Goal: Transaction & Acquisition: Purchase product/service

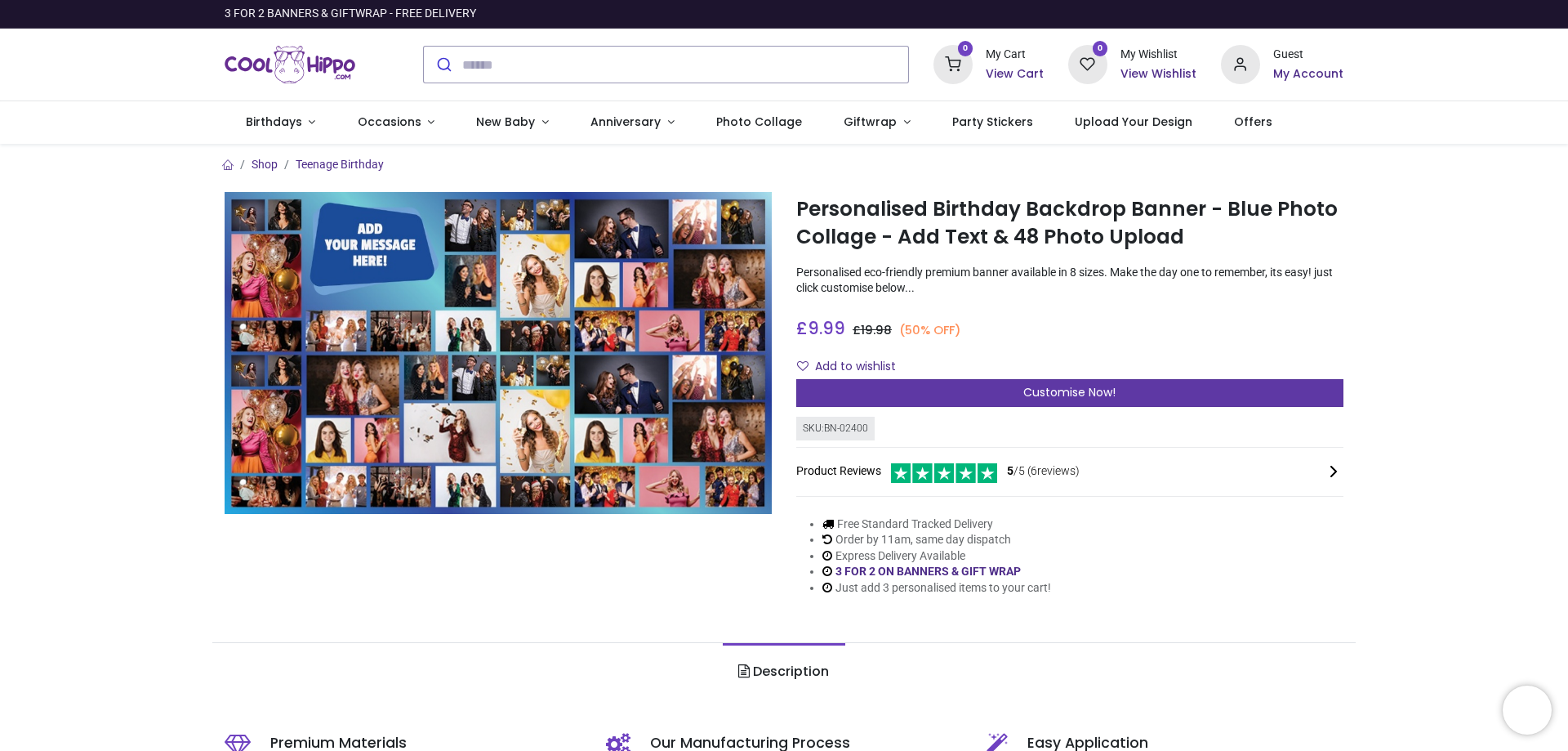
click at [1050, 392] on span "Customise Now!" at bounding box center [1069, 392] width 92 height 17
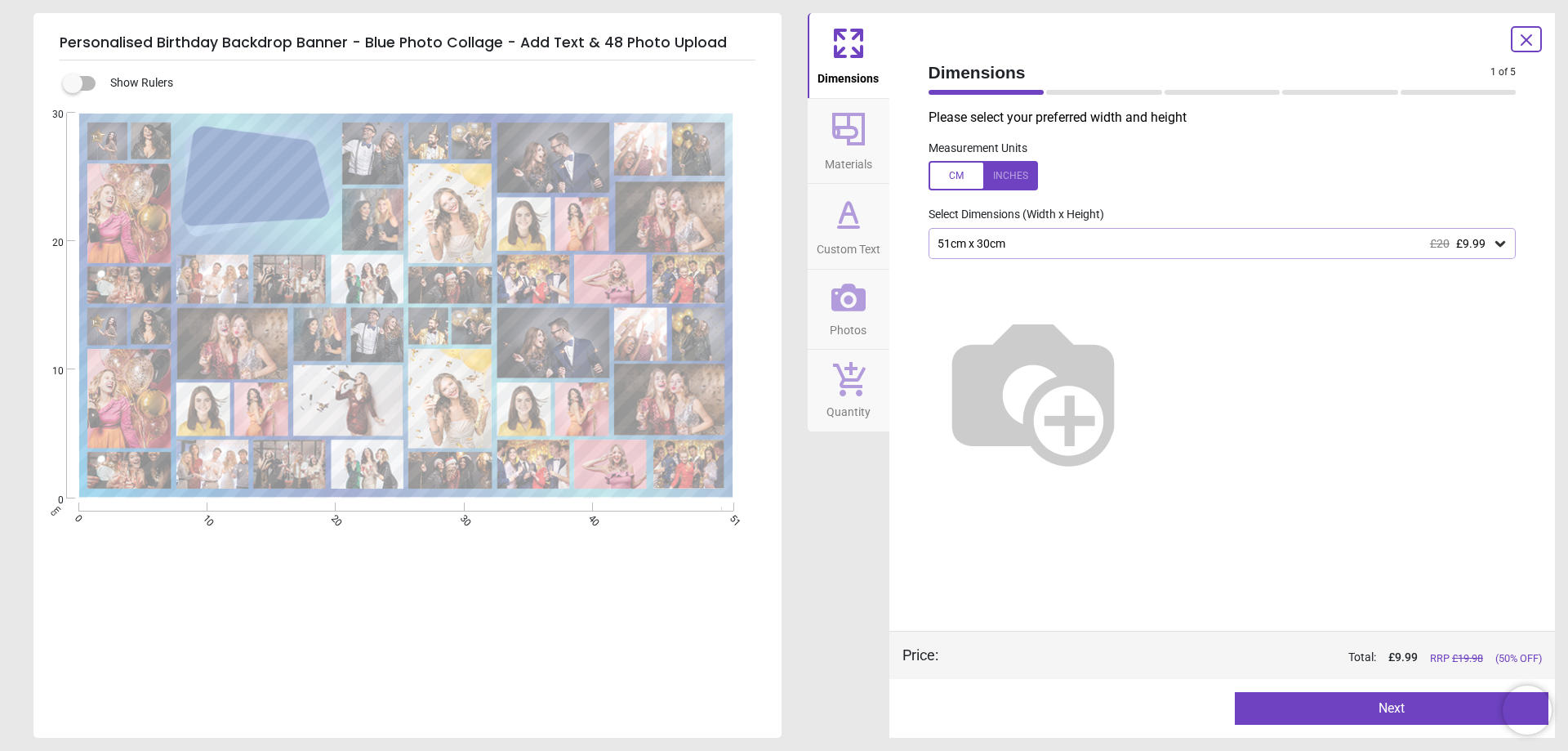
click at [1502, 248] on icon at bounding box center [1499, 243] width 17 height 17
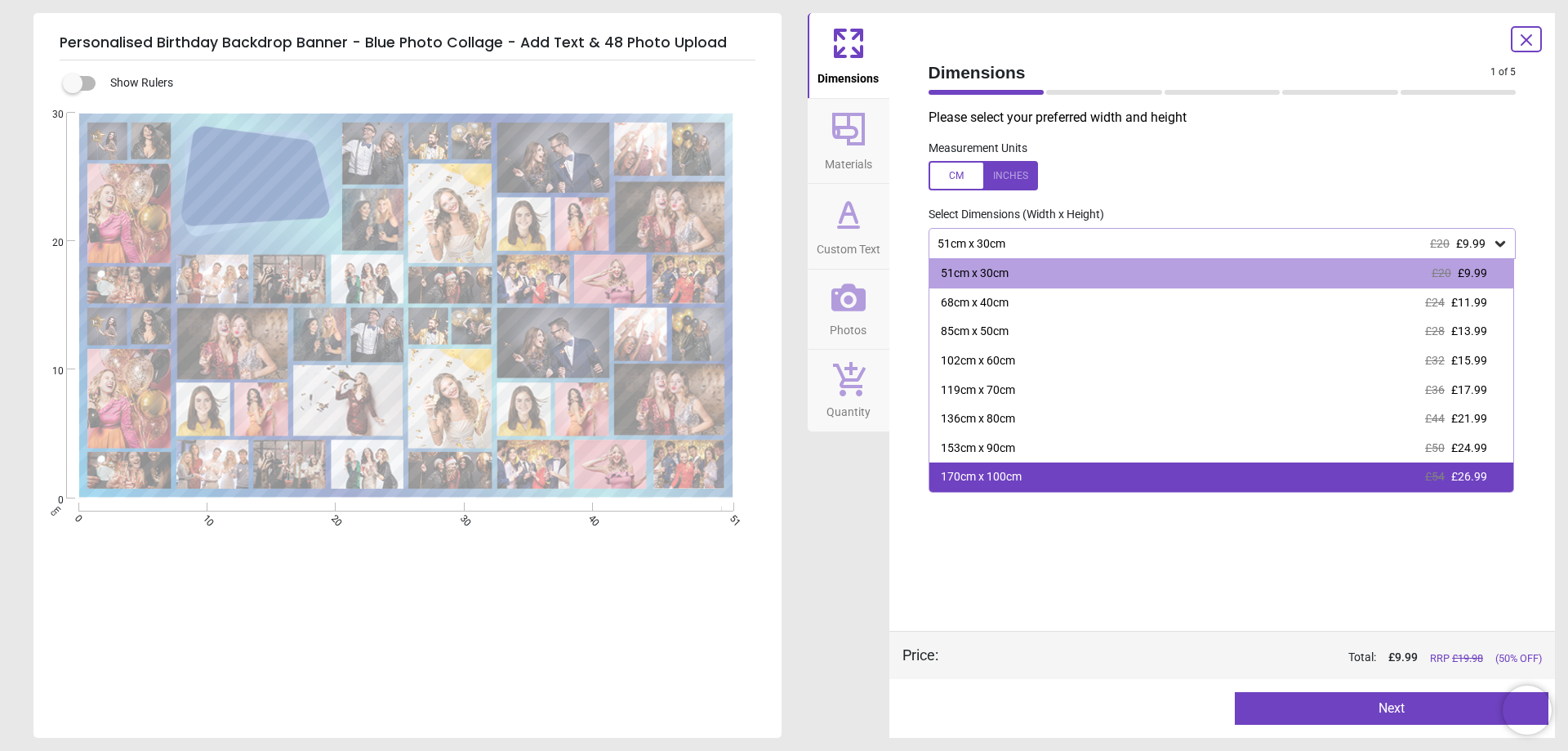
click at [1138, 484] on div "170cm x 100cm £54 £26.99" at bounding box center [1221, 477] width 585 height 29
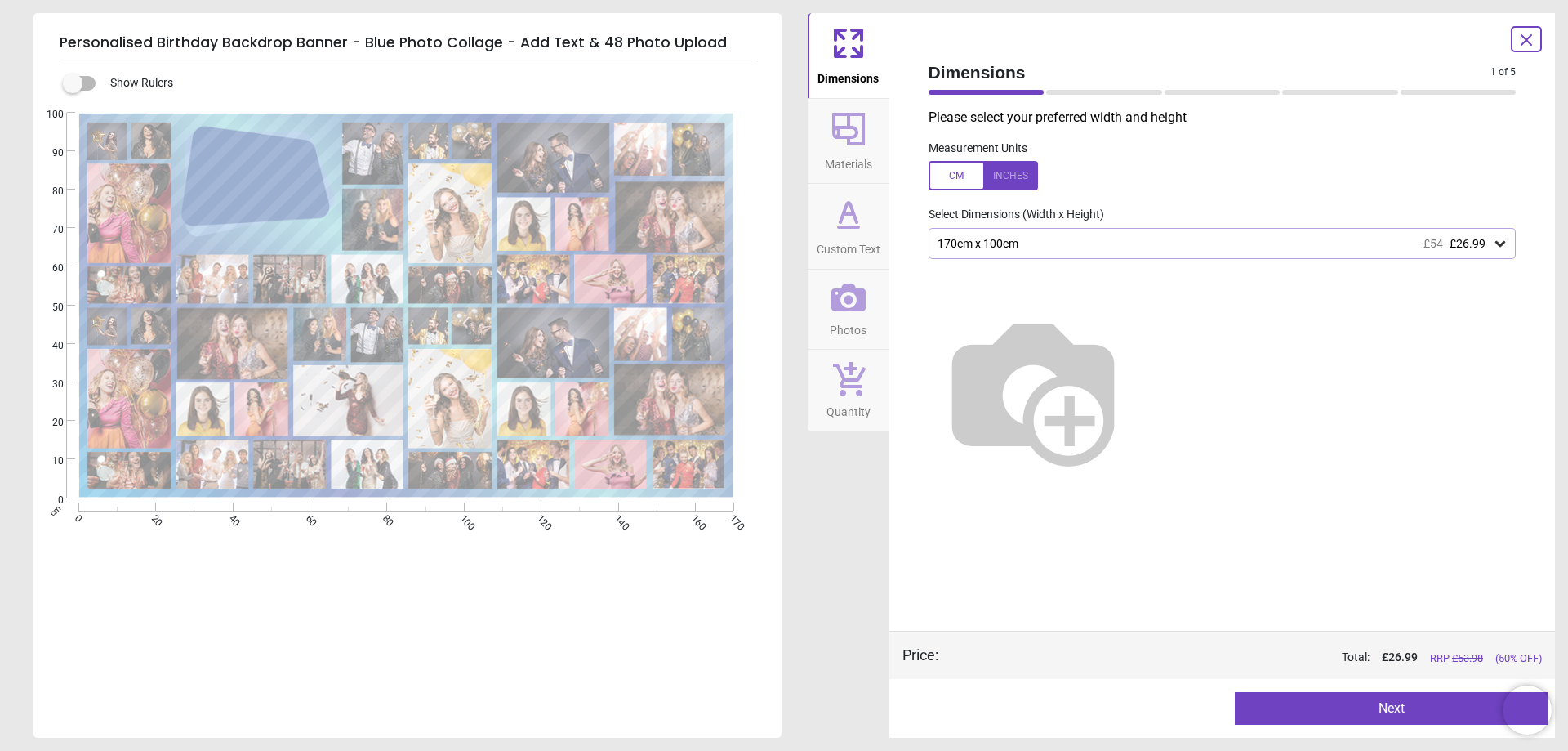
click at [1379, 702] on button "Next" at bounding box center [1391, 708] width 313 height 32
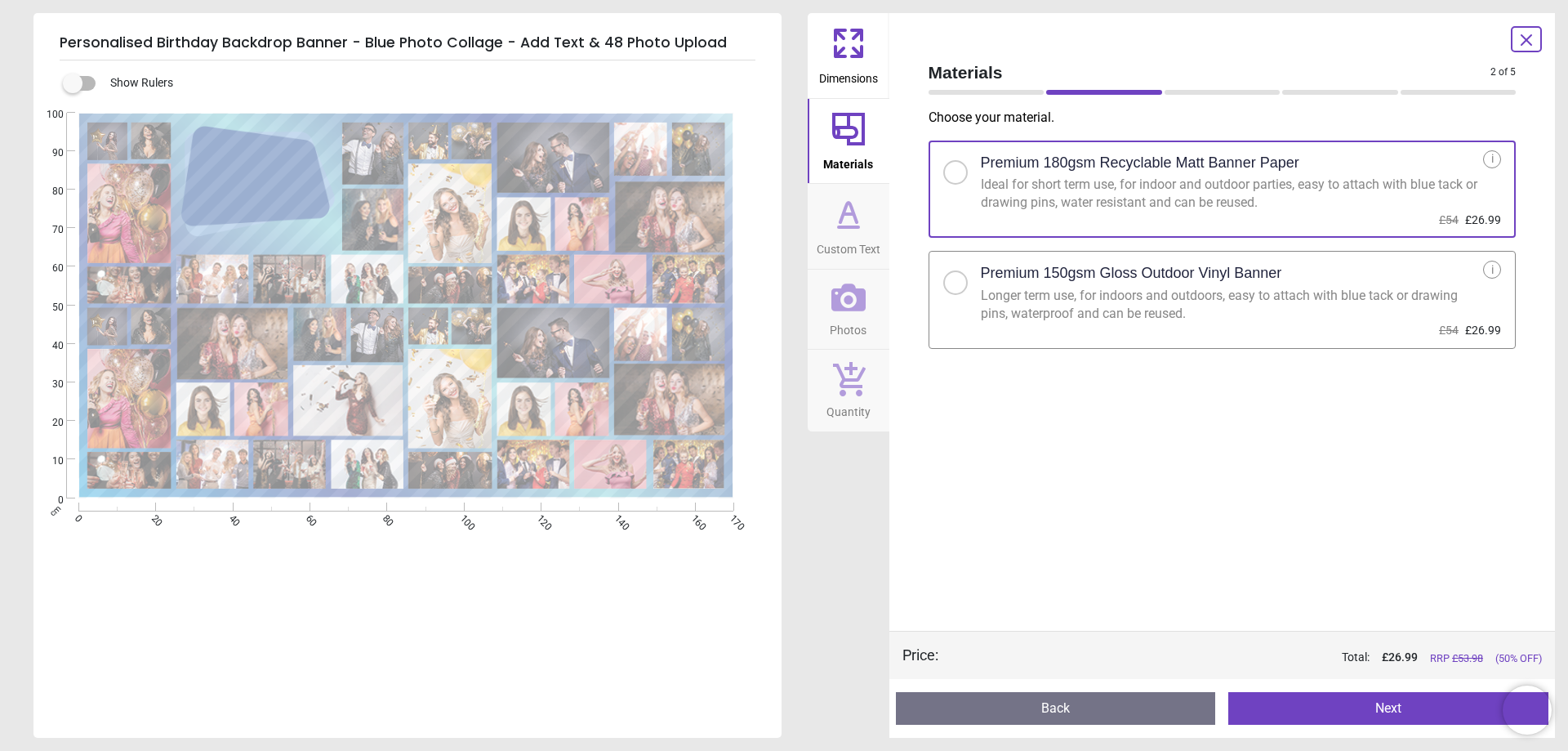
click at [1322, 704] on button "Next" at bounding box center [1388, 708] width 320 height 32
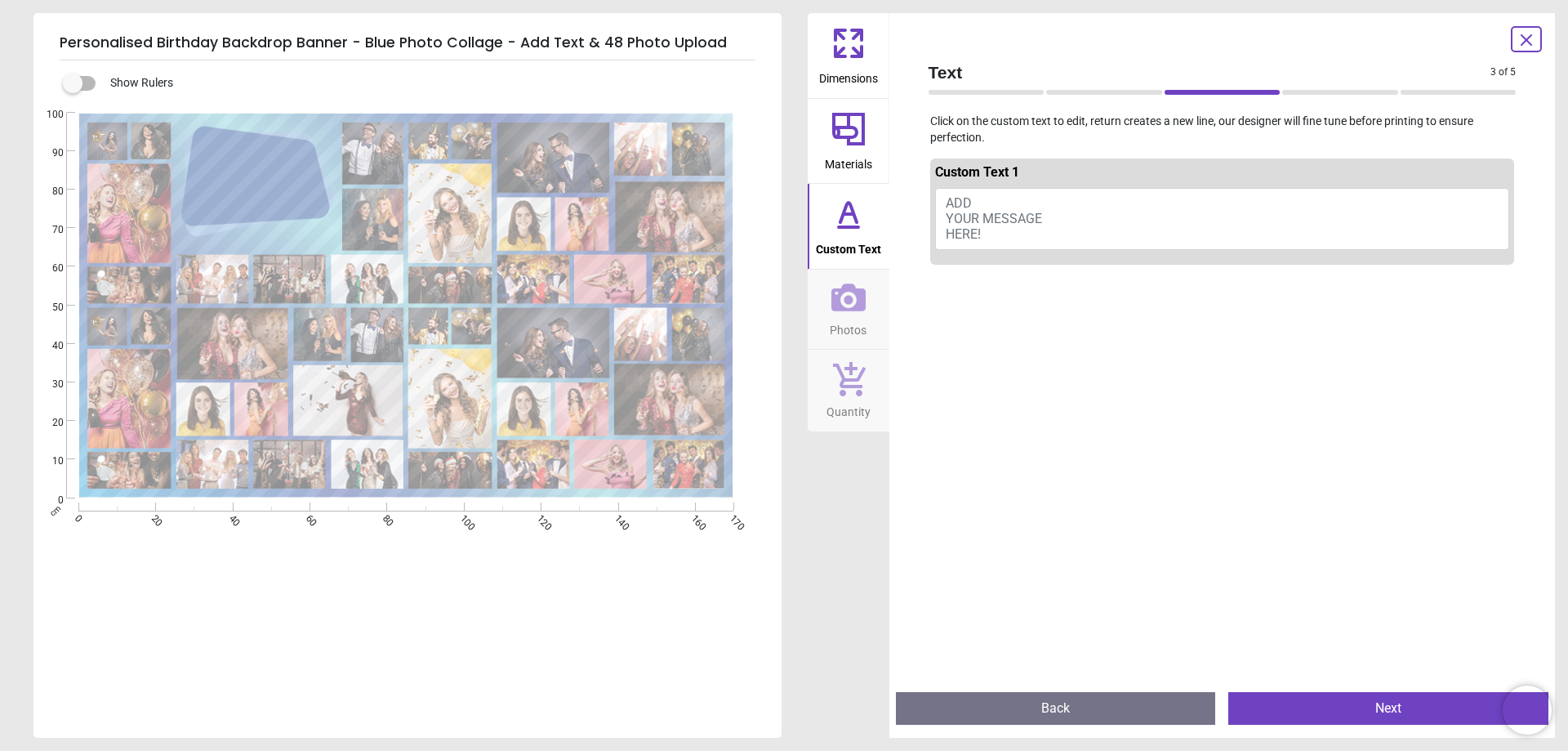
click at [1039, 205] on button "ADD YOUR MESSAGE HERE!" at bounding box center [1222, 218] width 575 height 62
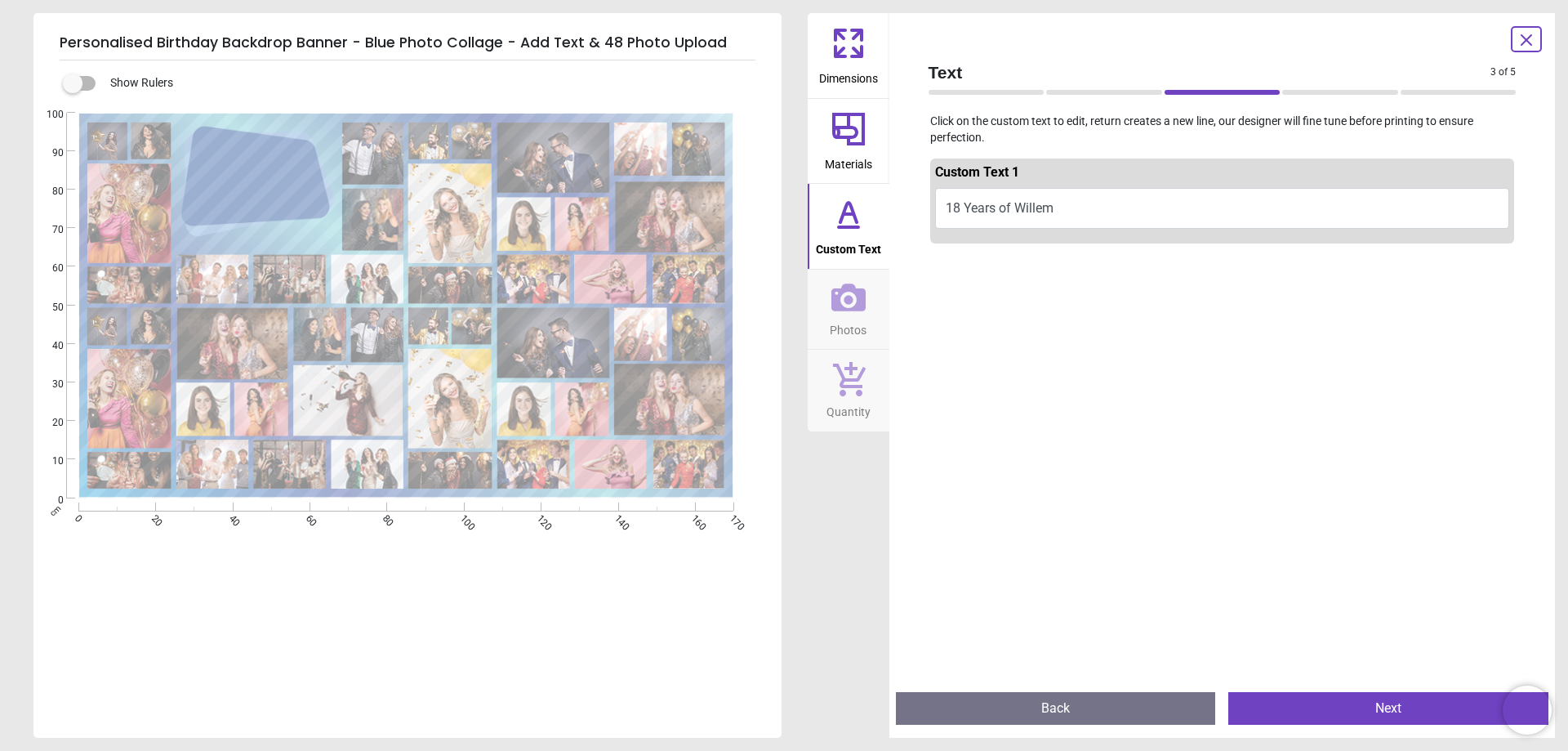
type textarea "**********"
click at [1342, 714] on button "Next" at bounding box center [1388, 708] width 320 height 32
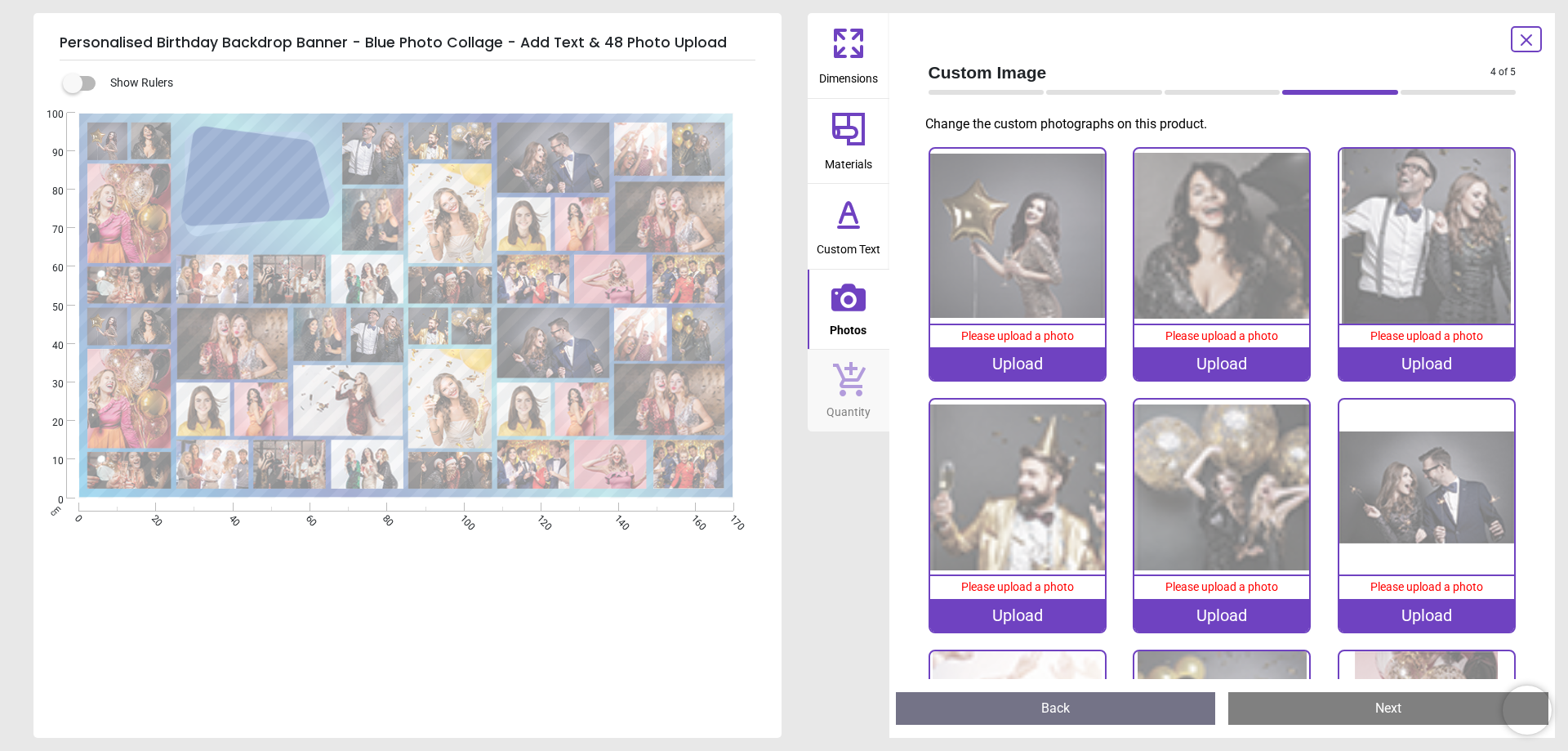
click at [1024, 357] on div "Upload" at bounding box center [1018, 363] width 175 height 32
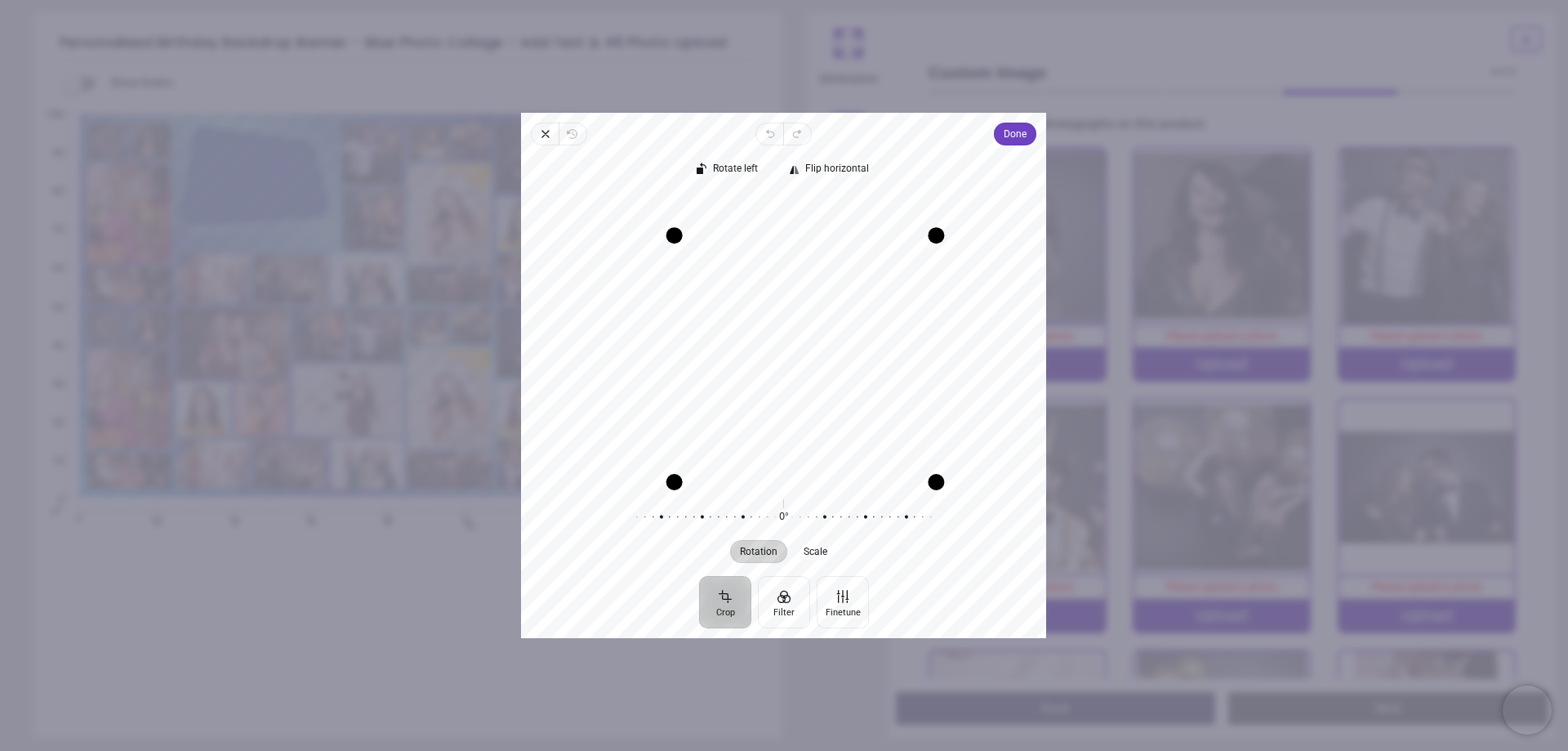
drag, startPoint x: 631, startPoint y: 196, endPoint x: 678, endPoint y: 234, distance: 60.4
click at [678, 234] on div "Drag corner tl" at bounding box center [674, 235] width 17 height 17
drag, startPoint x: 931, startPoint y: 240, endPoint x: 893, endPoint y: 230, distance: 39.3
click at [893, 230] on div "Recenter" at bounding box center [784, 337] width 499 height 288
click at [1012, 139] on span "Done" at bounding box center [1015, 134] width 23 height 20
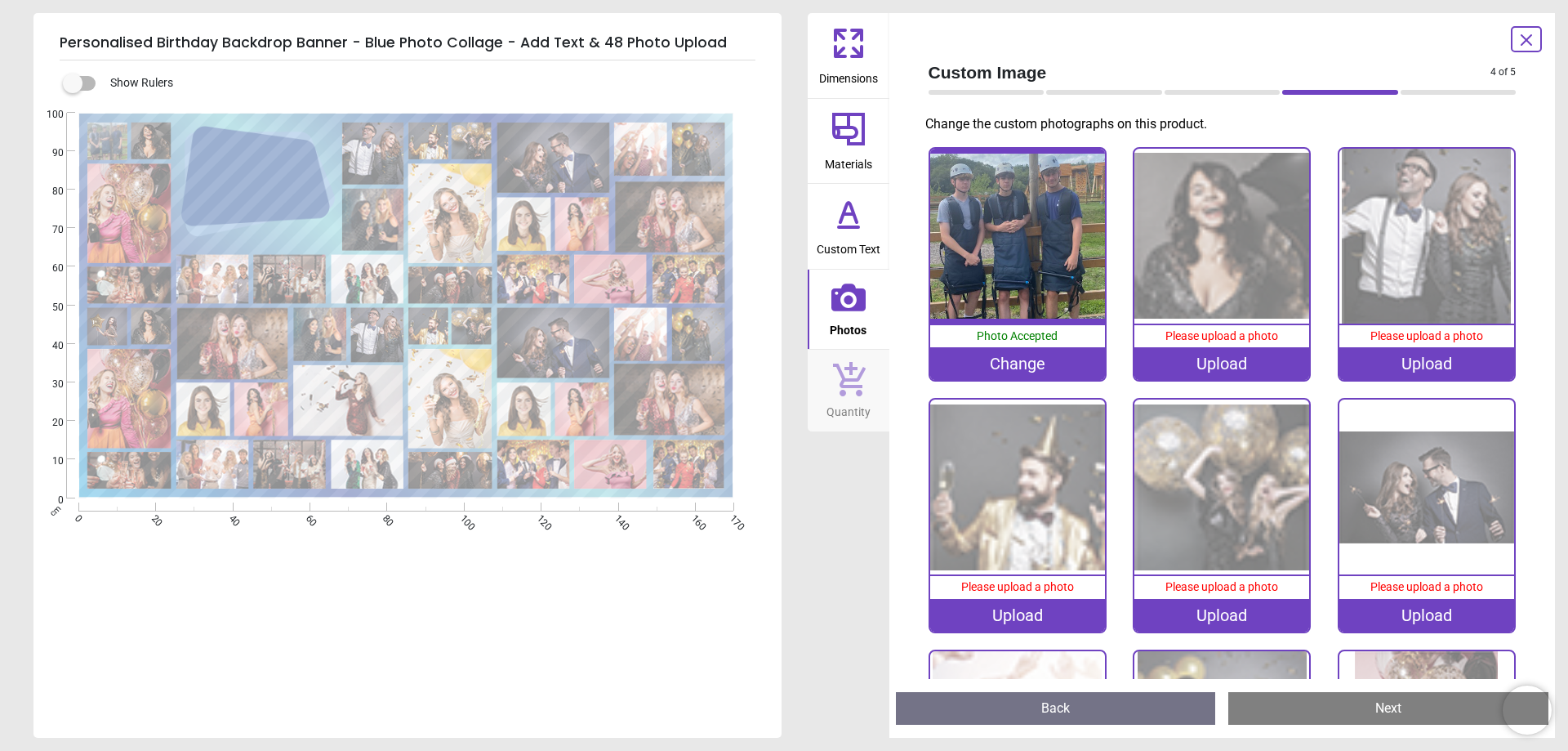
click at [1179, 225] on img at bounding box center [1221, 236] width 175 height 175
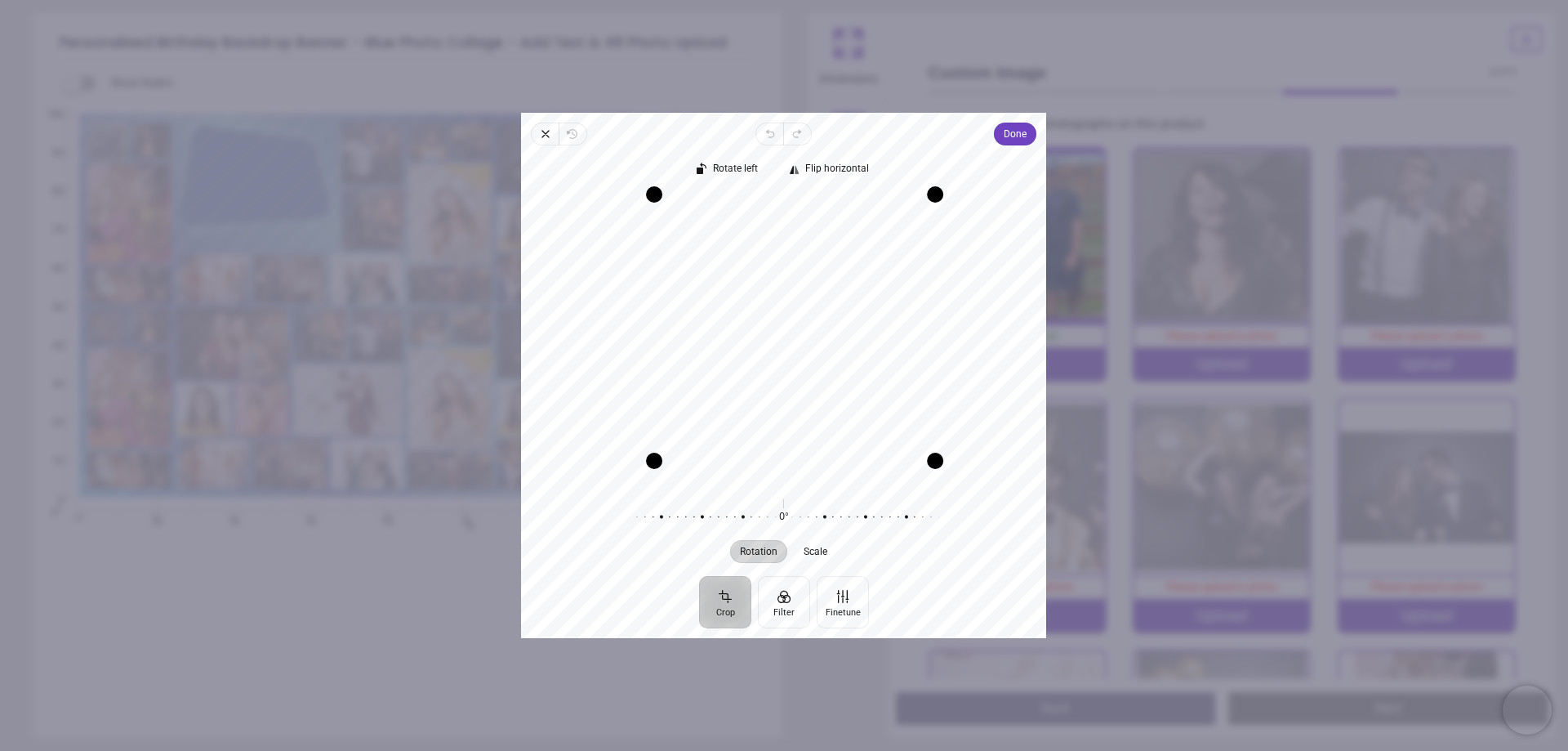
drag, startPoint x: 634, startPoint y: 478, endPoint x: 664, endPoint y: 465, distance: 32.7
click at [662, 465] on div "Drag corner bl" at bounding box center [653, 460] width 17 height 17
click at [1009, 131] on span "Done" at bounding box center [1015, 134] width 23 height 20
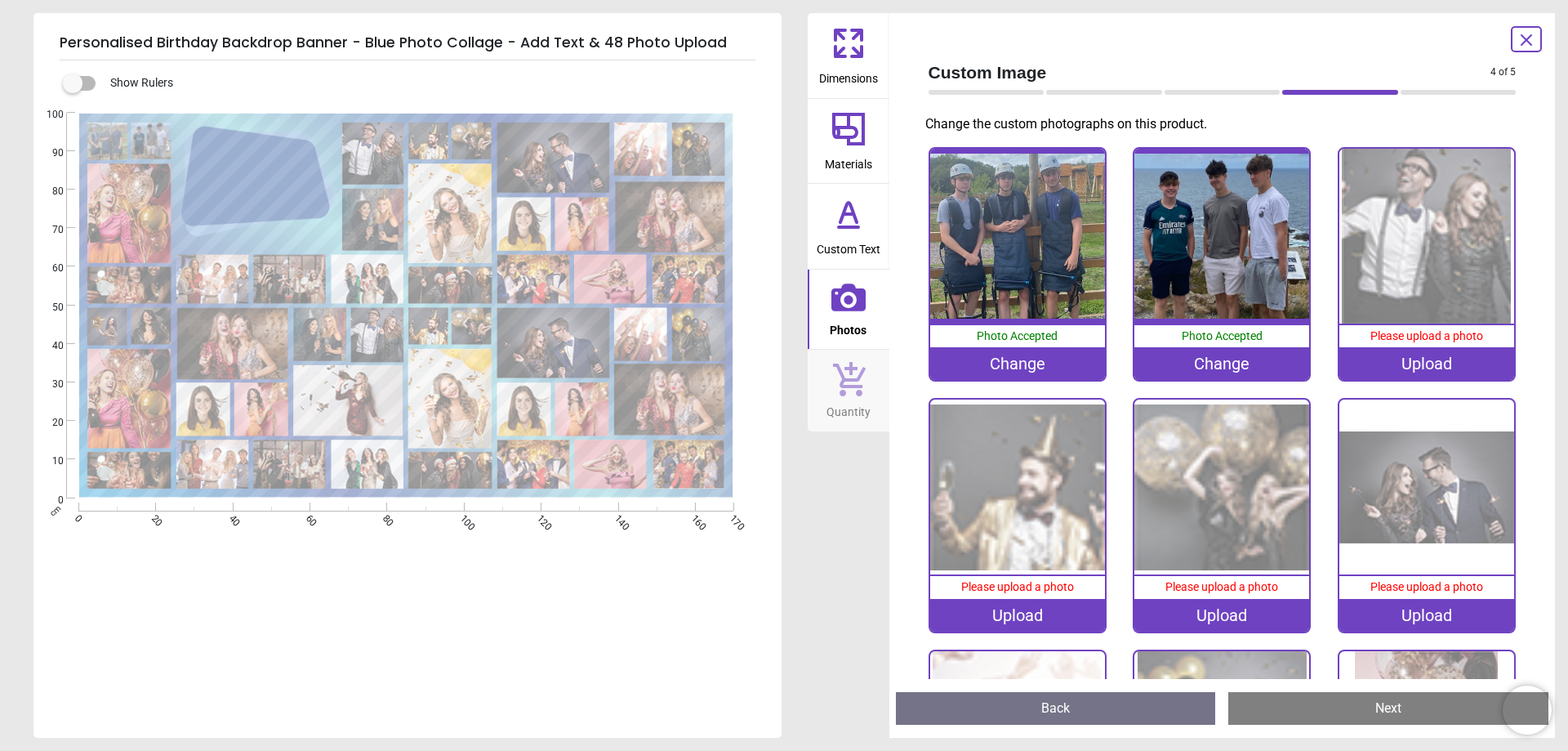
click at [1409, 356] on div "Upload" at bounding box center [1427, 363] width 175 height 32
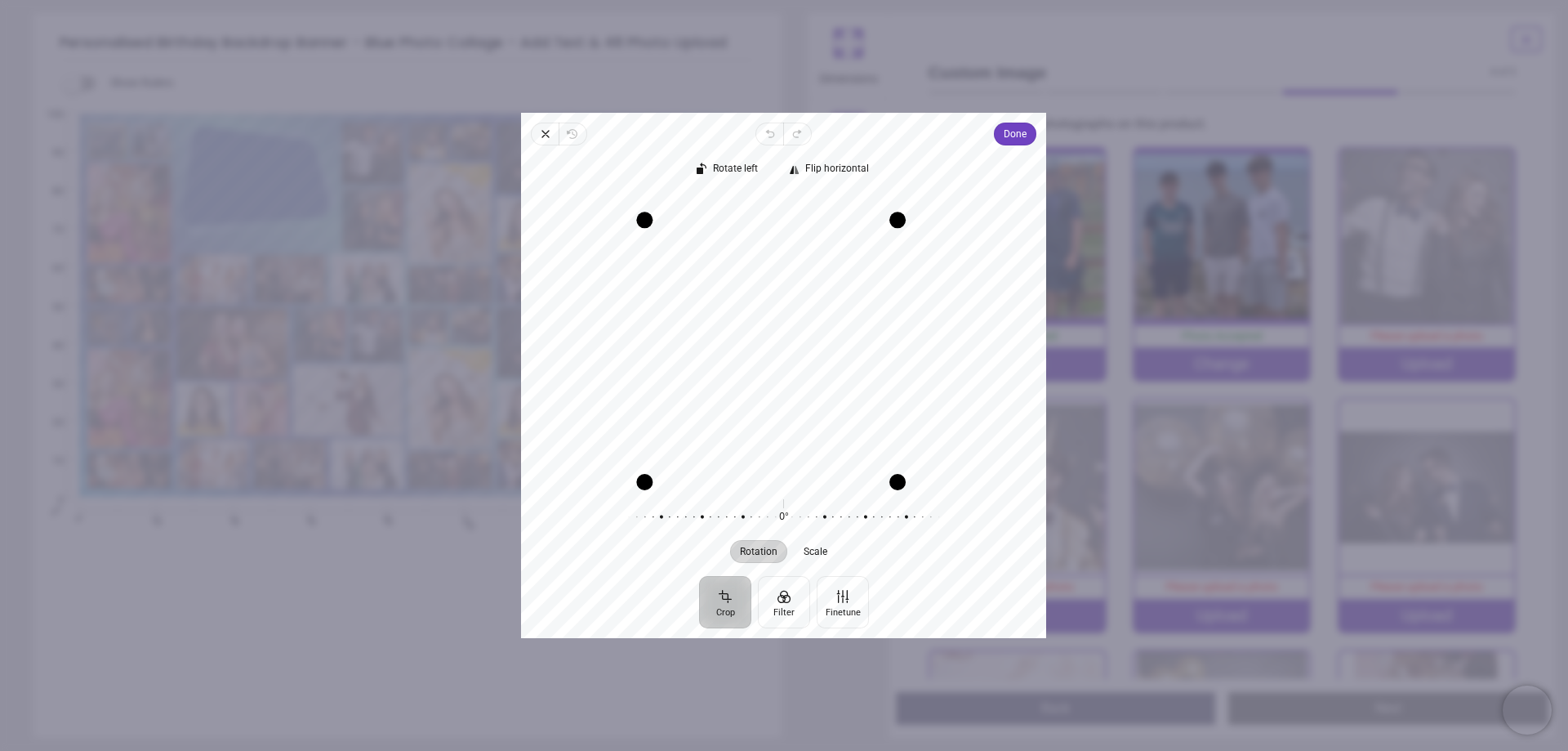
drag, startPoint x: 922, startPoint y: 201, endPoint x: 907, endPoint y: 237, distance: 39.0
click at [907, 237] on div "Recenter" at bounding box center [784, 337] width 499 height 288
click at [1014, 135] on span "Done" at bounding box center [1015, 134] width 23 height 20
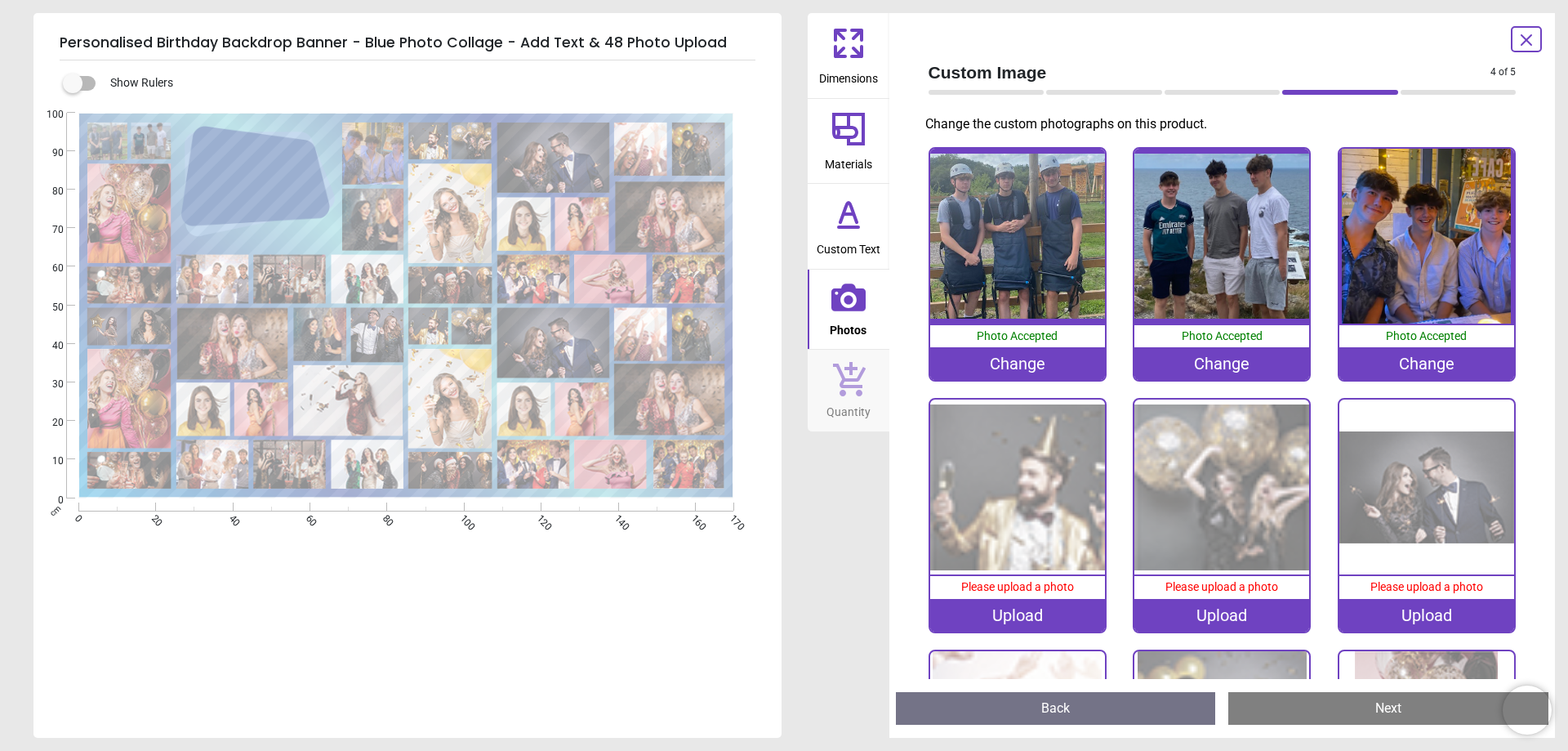
click at [1001, 520] on img at bounding box center [1018, 487] width 175 height 175
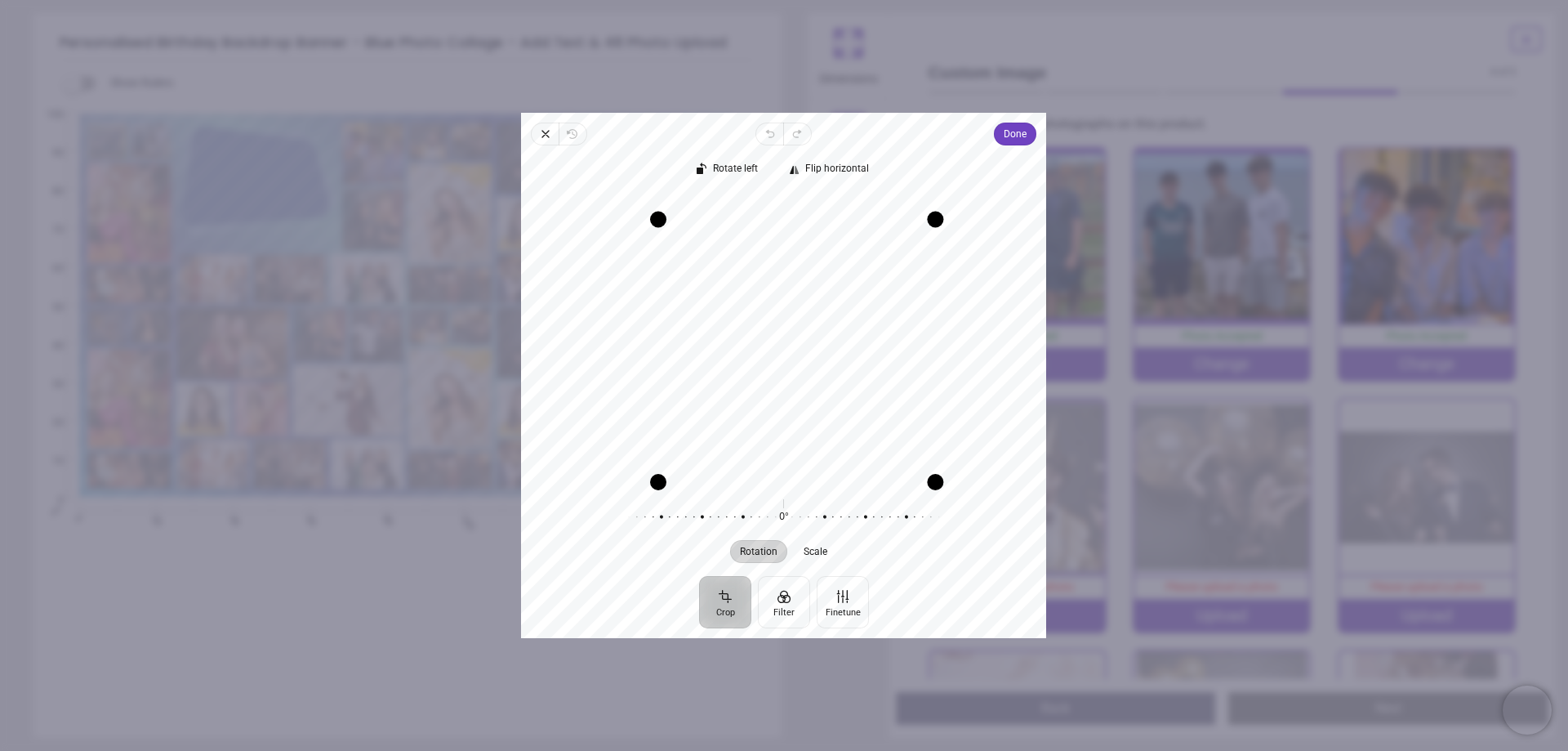
drag, startPoint x: 626, startPoint y: 196, endPoint x: 628, endPoint y: 250, distance: 54.0
click at [628, 250] on div "Recenter" at bounding box center [784, 337] width 499 height 288
drag, startPoint x: 656, startPoint y: 477, endPoint x: 623, endPoint y: 457, distance: 38.6
click at [623, 457] on div "Recenter" at bounding box center [784, 337] width 499 height 288
click at [1015, 133] on span "Done" at bounding box center [1015, 134] width 23 height 20
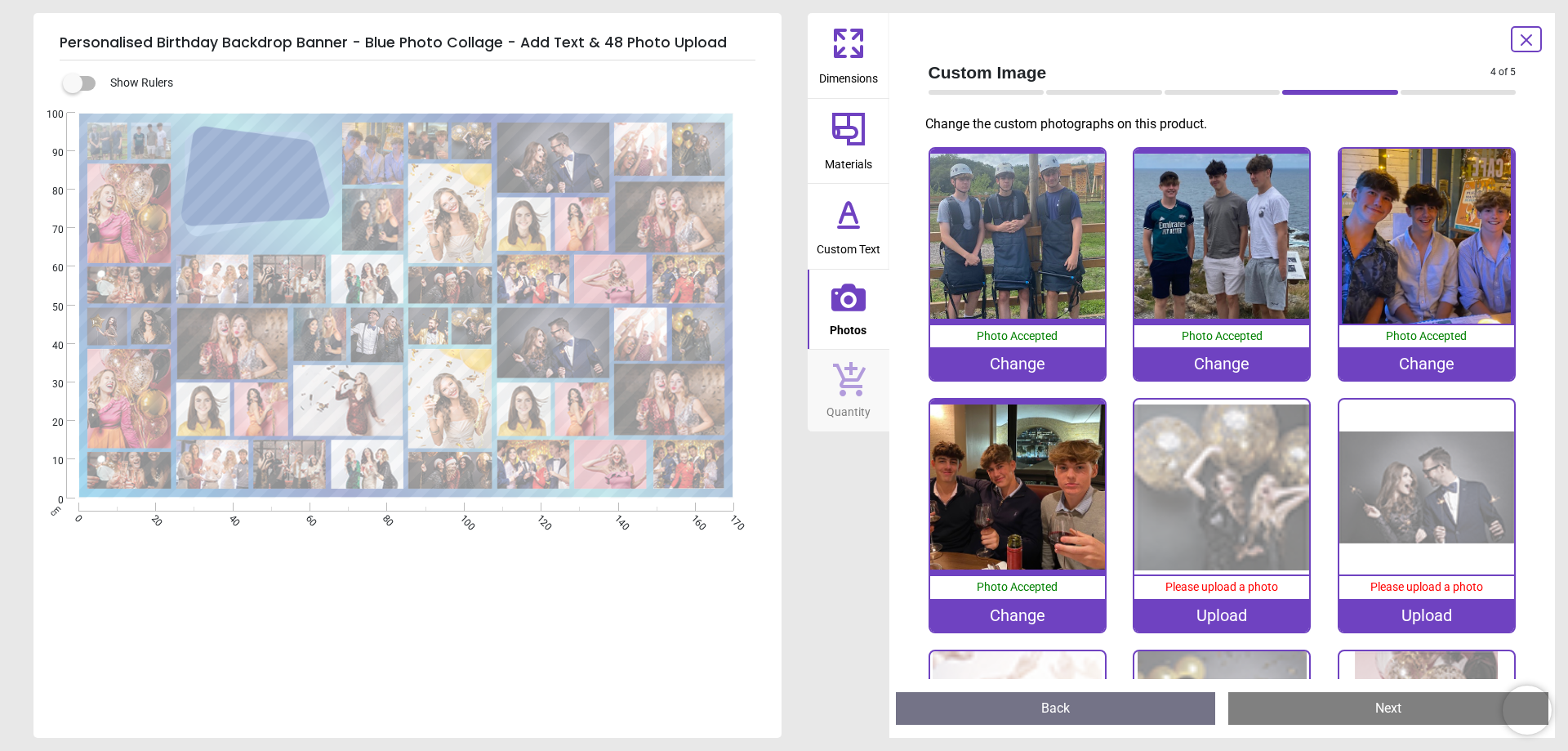
click at [1234, 552] on img at bounding box center [1221, 487] width 175 height 175
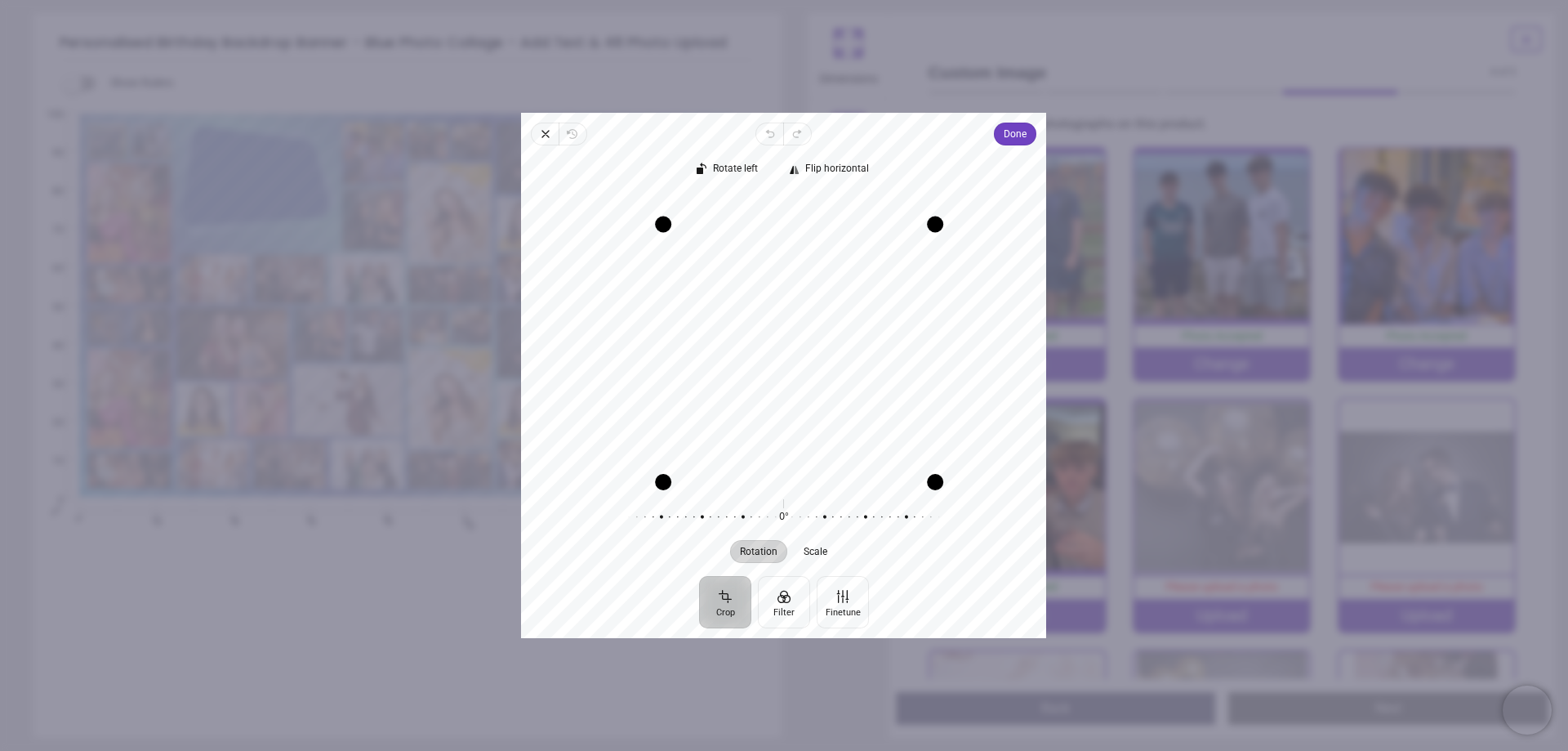
drag, startPoint x: 632, startPoint y: 196, endPoint x: 661, endPoint y: 228, distance: 43.2
click at [661, 228] on div "Drag corner tl" at bounding box center [663, 223] width 17 height 17
click at [1023, 134] on span "Done" at bounding box center [1015, 134] width 23 height 20
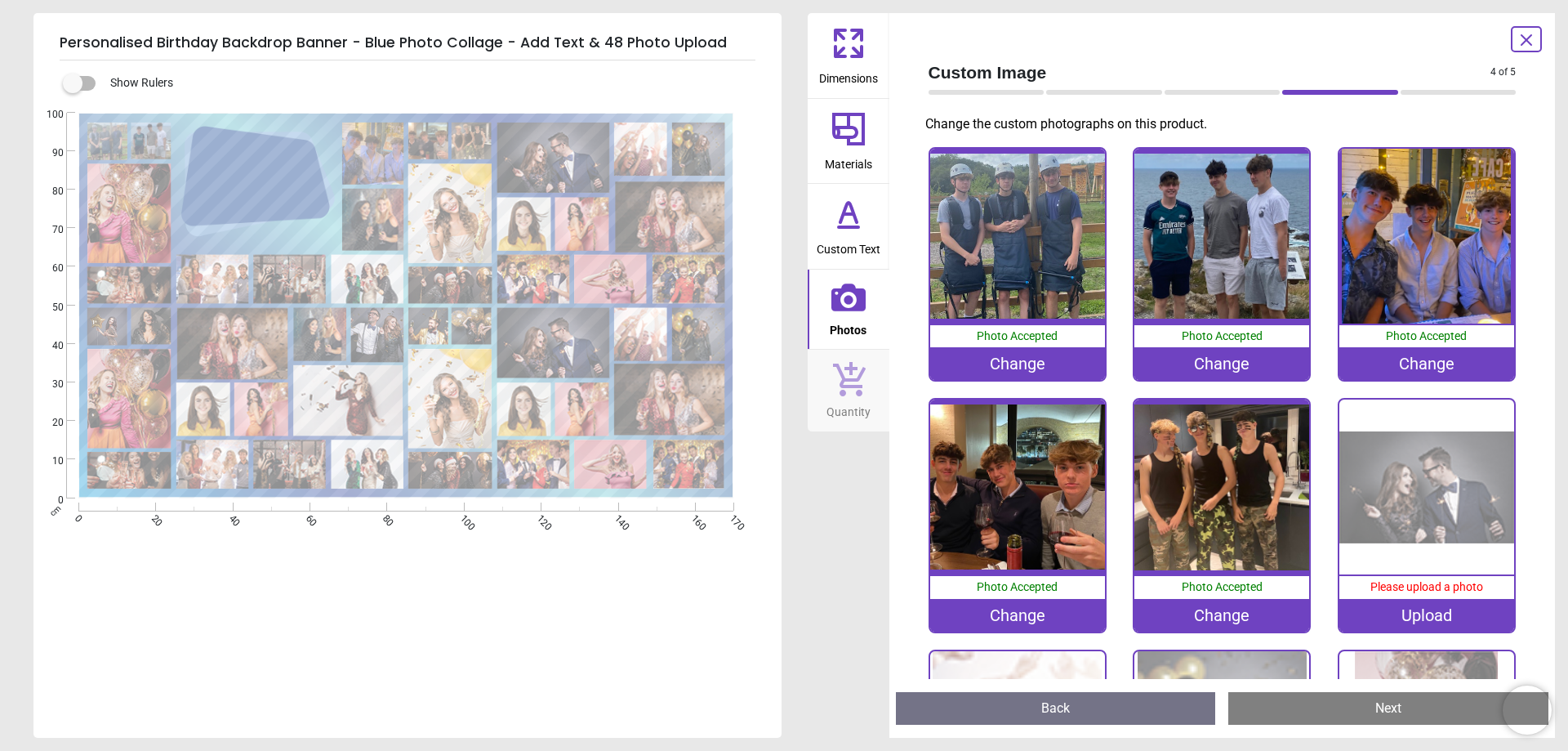
click at [1436, 528] on img at bounding box center [1427, 487] width 175 height 175
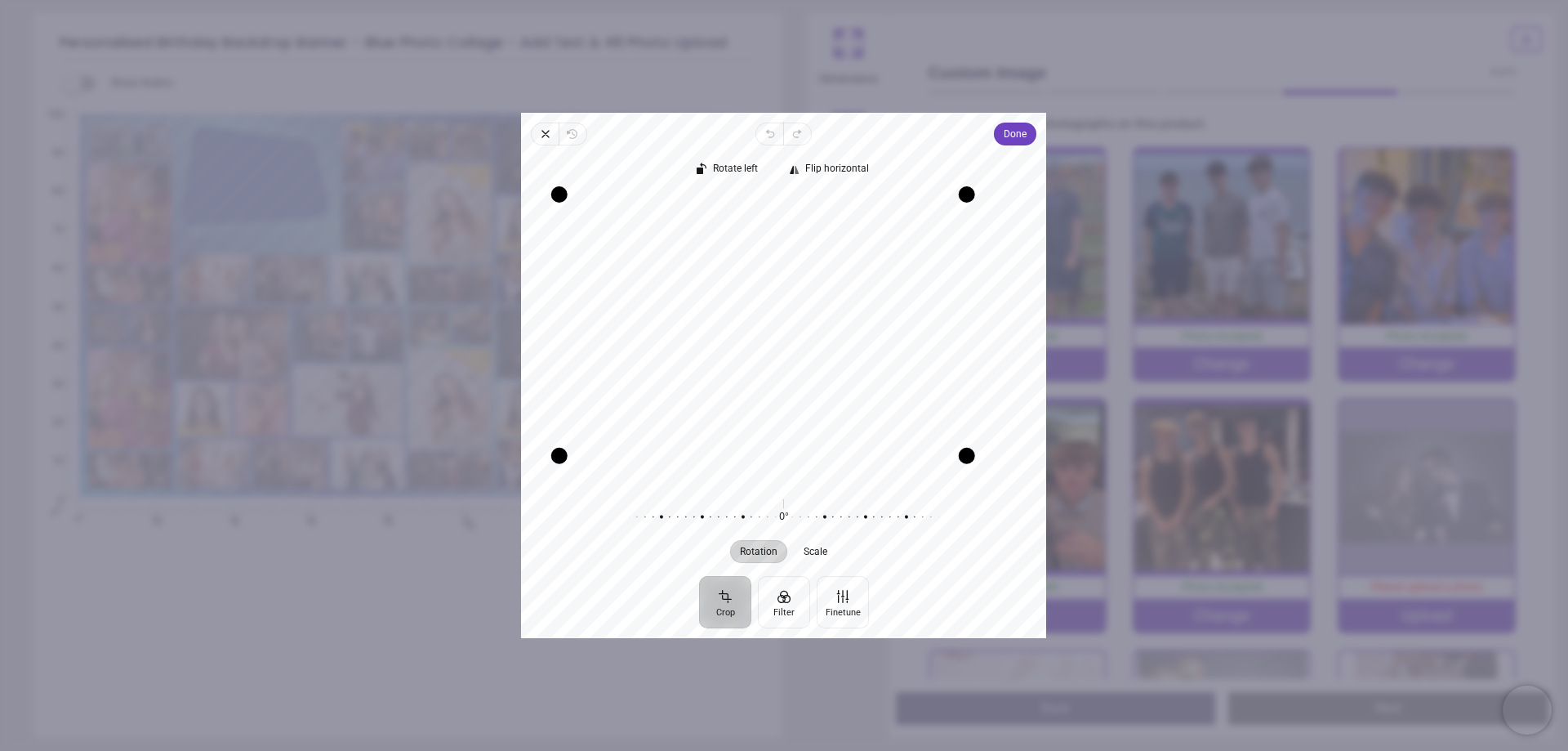
drag, startPoint x: 1009, startPoint y: 481, endPoint x: 959, endPoint y: 469, distance: 51.4
click at [959, 469] on div "Recenter" at bounding box center [784, 337] width 499 height 288
drag, startPoint x: 583, startPoint y: 449, endPoint x: 704, endPoint y: 443, distance: 121.1
click at [704, 443] on div "Recenter" at bounding box center [784, 337] width 499 height 288
click at [839, 174] on span "Flip horizontal" at bounding box center [836, 168] width 64 height 11
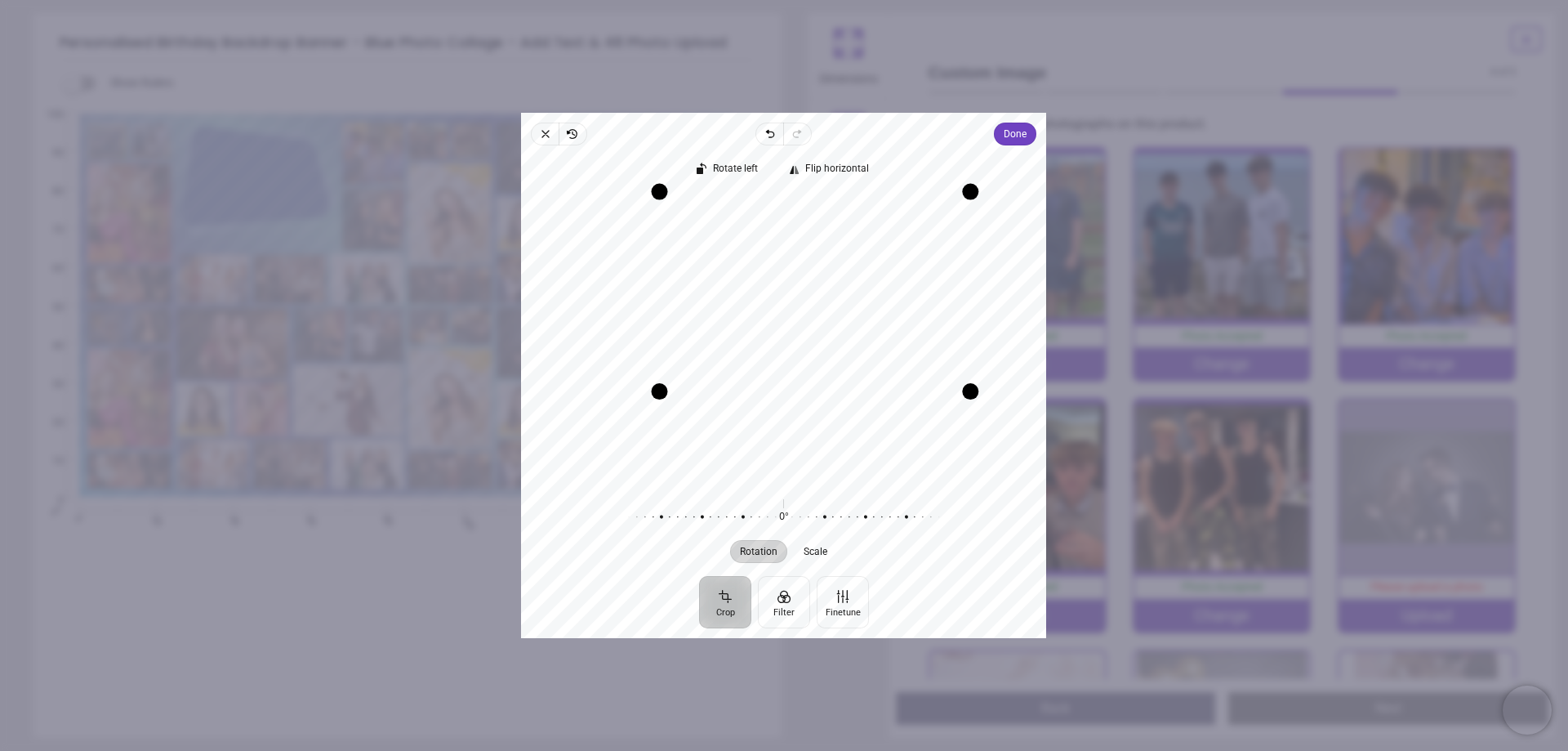
drag, startPoint x: 967, startPoint y: 201, endPoint x: 923, endPoint y: 119, distance: 93.1
click at [923, 119] on div "Close Revert Undo Redo Done Crop Filter Finetune Rotate left Flip horizontal Re…" at bounding box center [783, 376] width 525 height 525
click at [814, 556] on span "Scale" at bounding box center [815, 551] width 24 height 10
drag, startPoint x: 811, startPoint y: 283, endPoint x: 721, endPoint y: 262, distance: 92.4
click at [721, 262] on div "Recenter" at bounding box center [784, 337] width 499 height 288
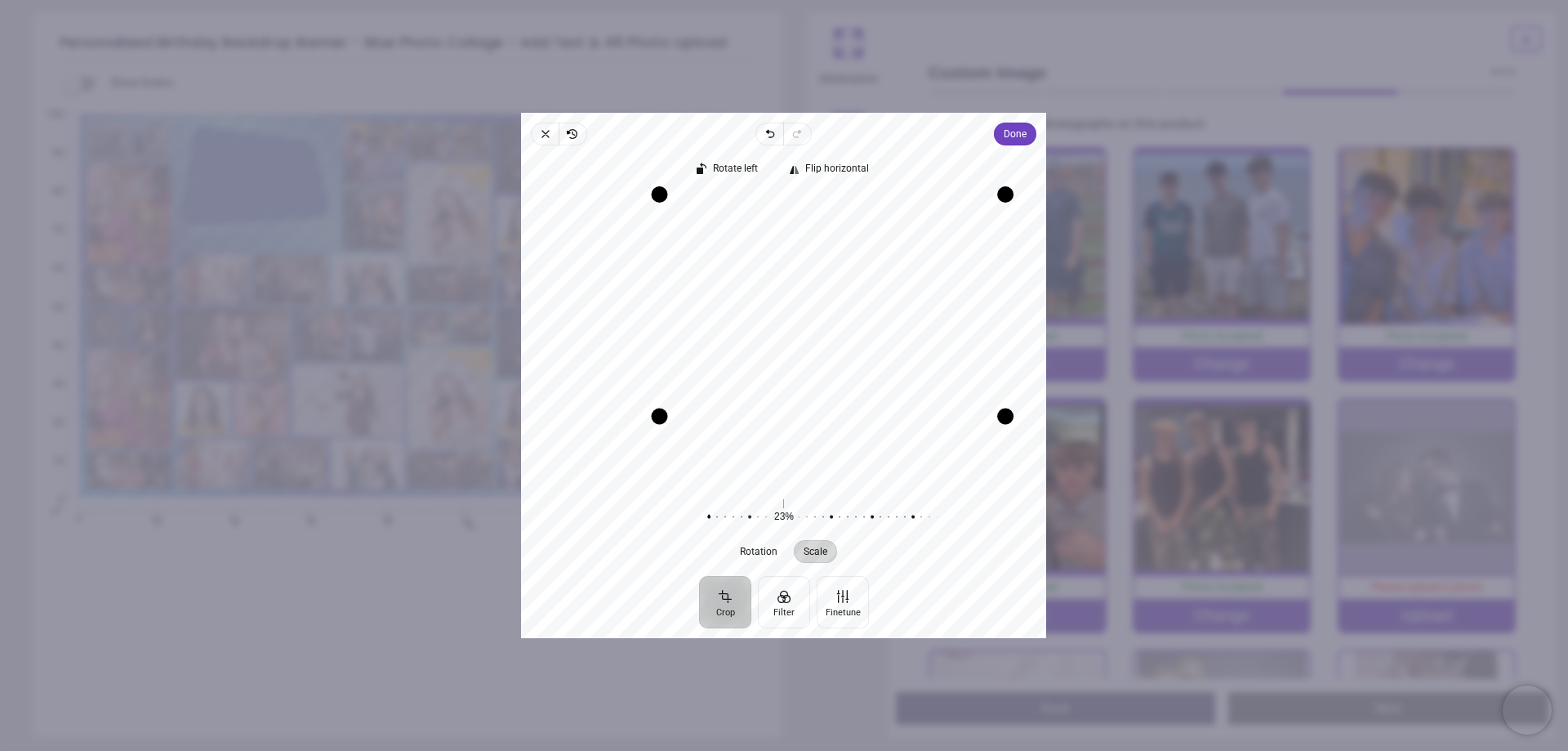
drag, startPoint x: 966, startPoint y: 389, endPoint x: 863, endPoint y: 549, distance: 190.3
click at [863, 549] on div "Rotate left Flip horizontal Recenter Rotation Scale 0° Reset 23% Reset" at bounding box center [783, 361] width 525 height 431
click at [834, 602] on button "Finetune" at bounding box center [842, 602] width 52 height 52
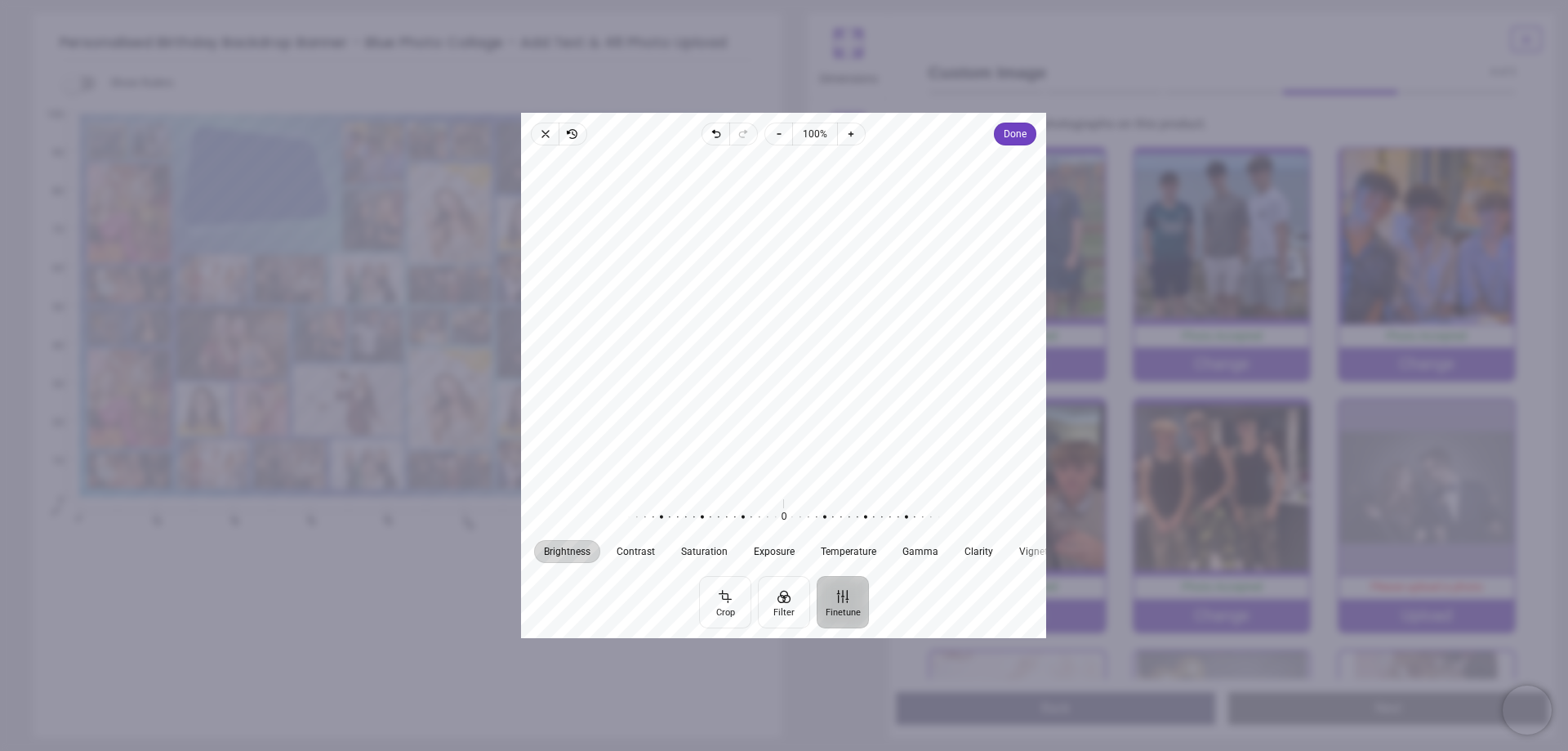
click at [955, 433] on div at bounding box center [783, 320] width 525 height 336
click at [539, 136] on span "Close" at bounding box center [544, 134] width 28 height 23
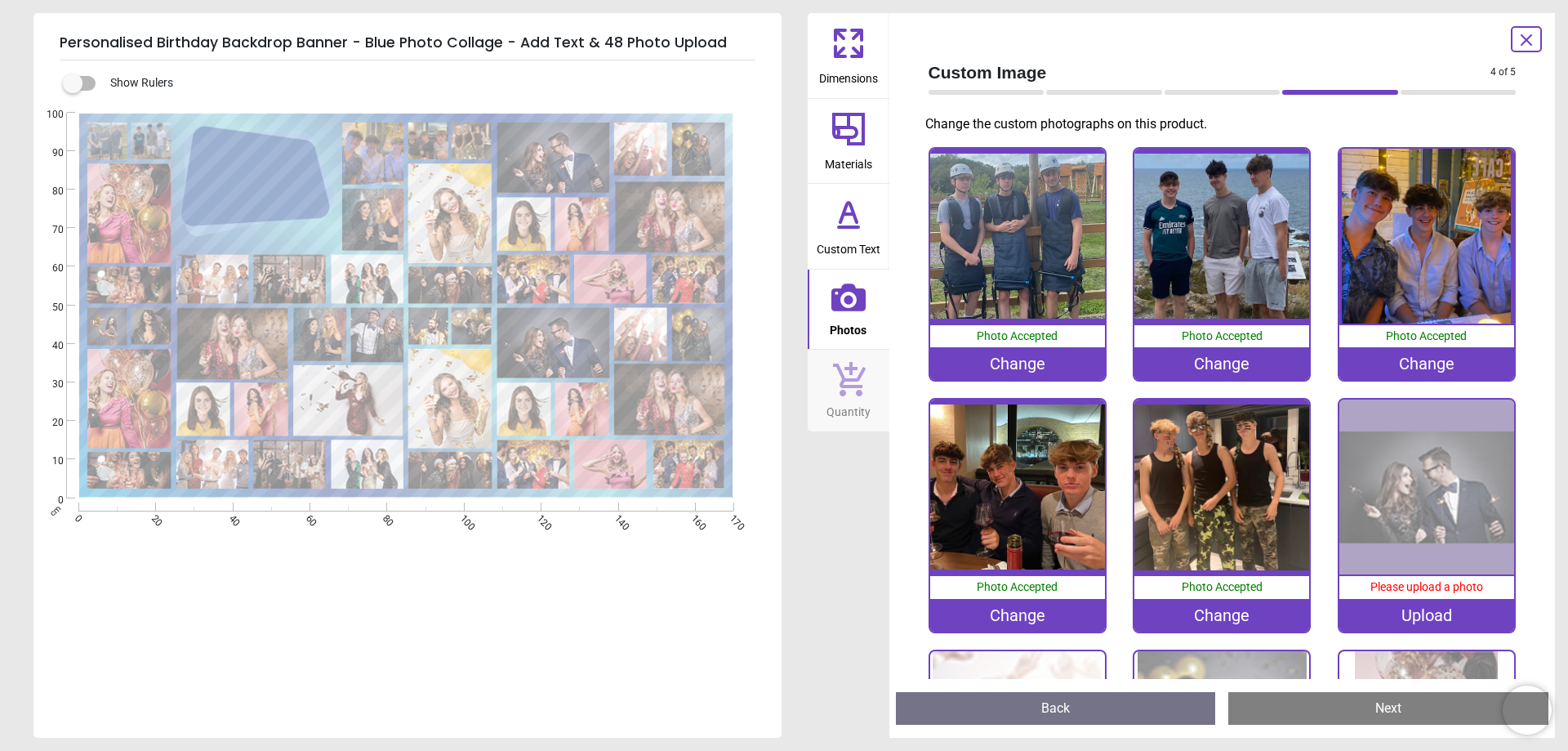
click at [1428, 606] on div "Upload" at bounding box center [1427, 614] width 175 height 32
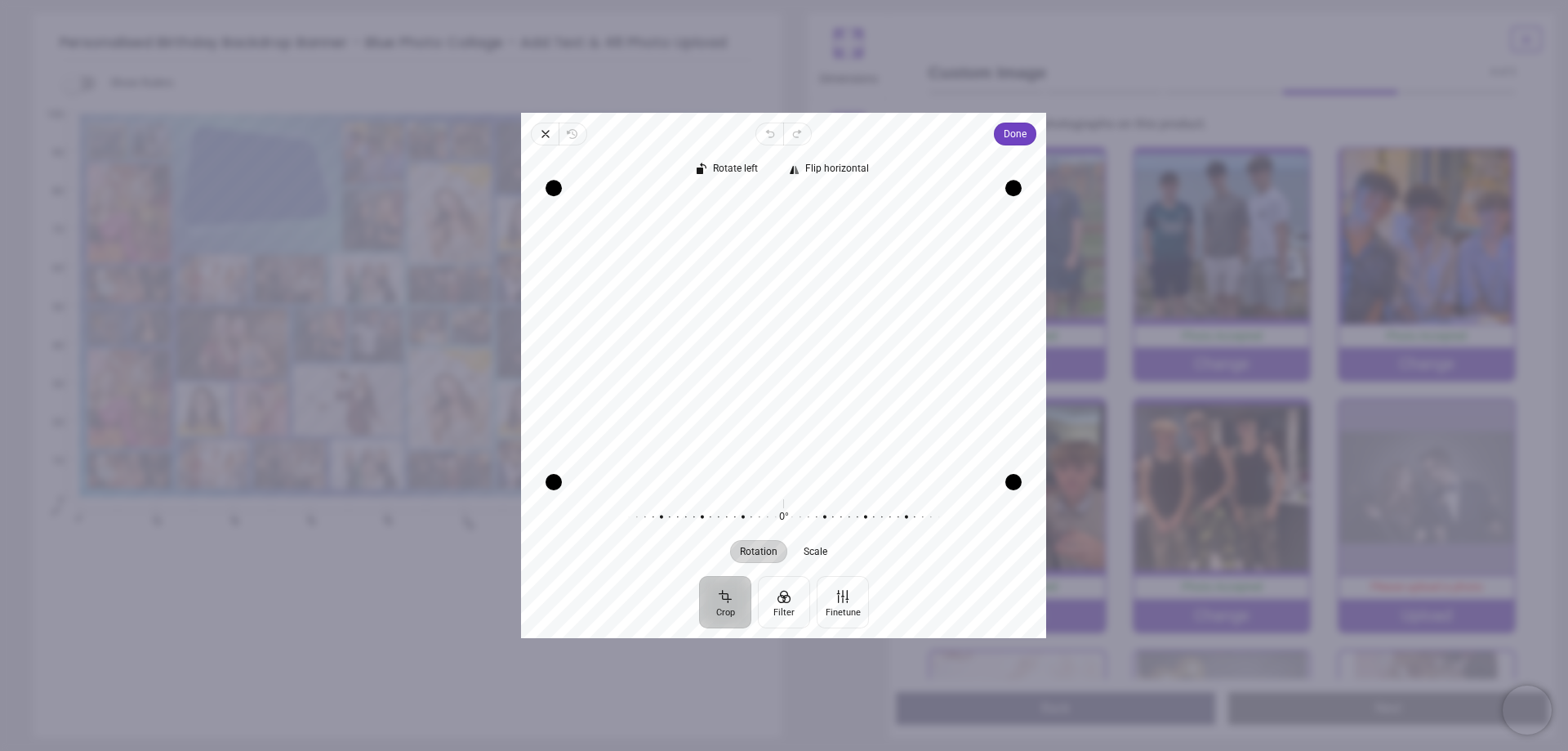
drag, startPoint x: 776, startPoint y: 191, endPoint x: 778, endPoint y: 149, distance: 42.0
click at [778, 149] on div "Rotate left Flip horizontal Recenter Rotation Scale 0° Reset" at bounding box center [783, 361] width 525 height 431
drag, startPoint x: 1006, startPoint y: 481, endPoint x: 928, endPoint y: 462, distance: 80.3
click at [928, 462] on div "Recenter" at bounding box center [784, 337] width 499 height 288
click at [1006, 132] on span "Done" at bounding box center [1015, 134] width 23 height 20
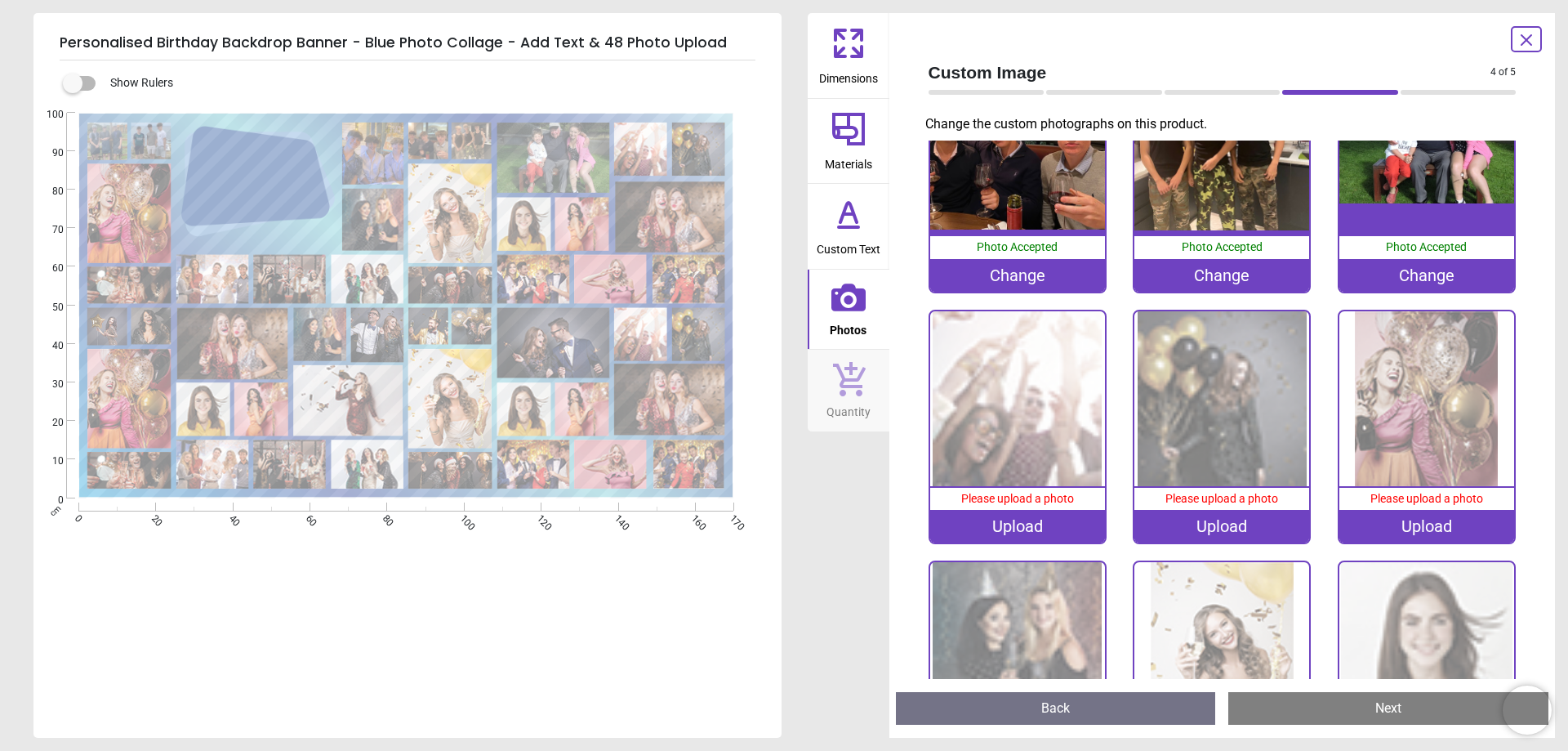
scroll to position [409, 0]
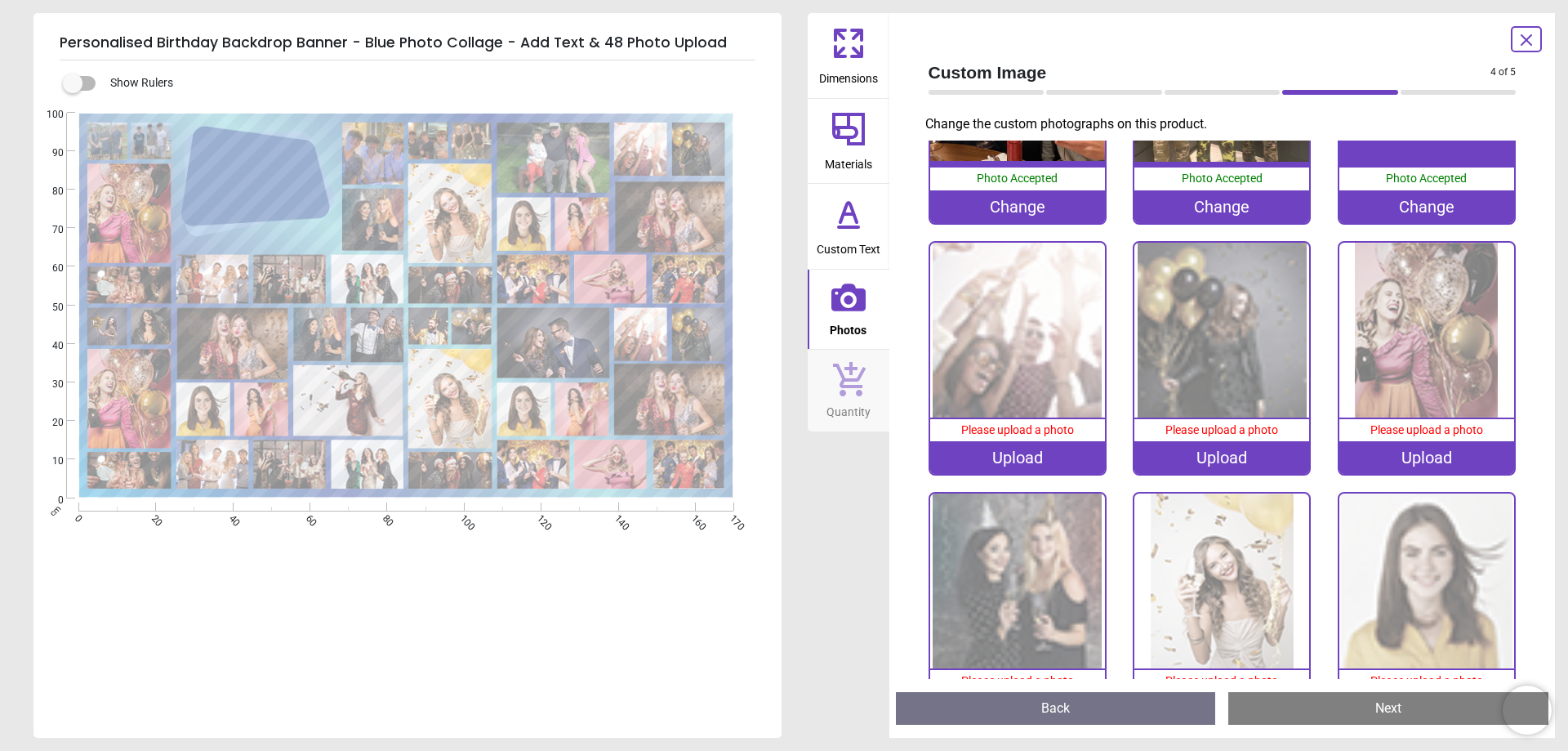
click at [1022, 309] on img at bounding box center [1018, 330] width 175 height 175
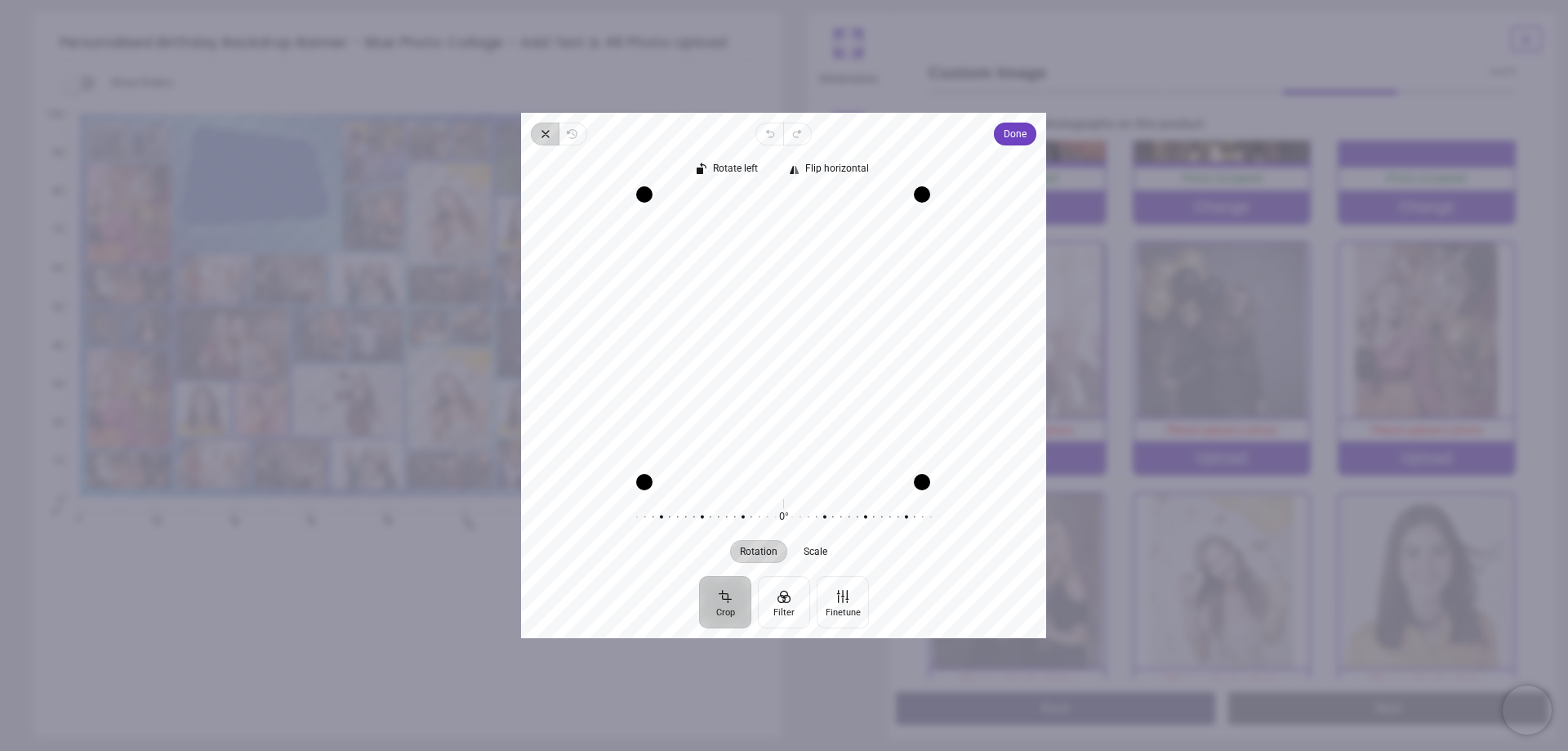
click at [548, 138] on icon "button" at bounding box center [545, 134] width 13 height 13
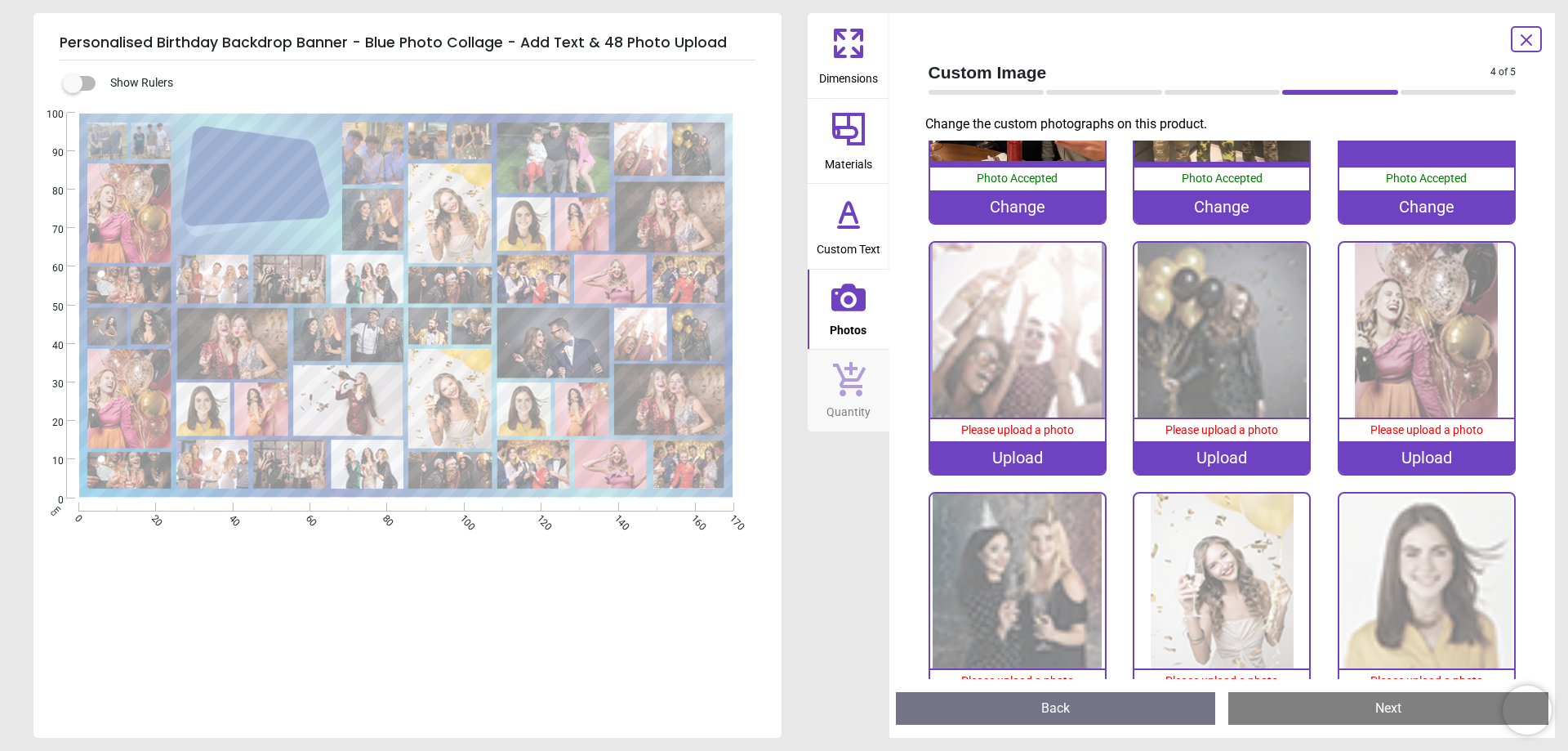
click at [1027, 447] on div "Upload" at bounding box center [1018, 457] width 175 height 32
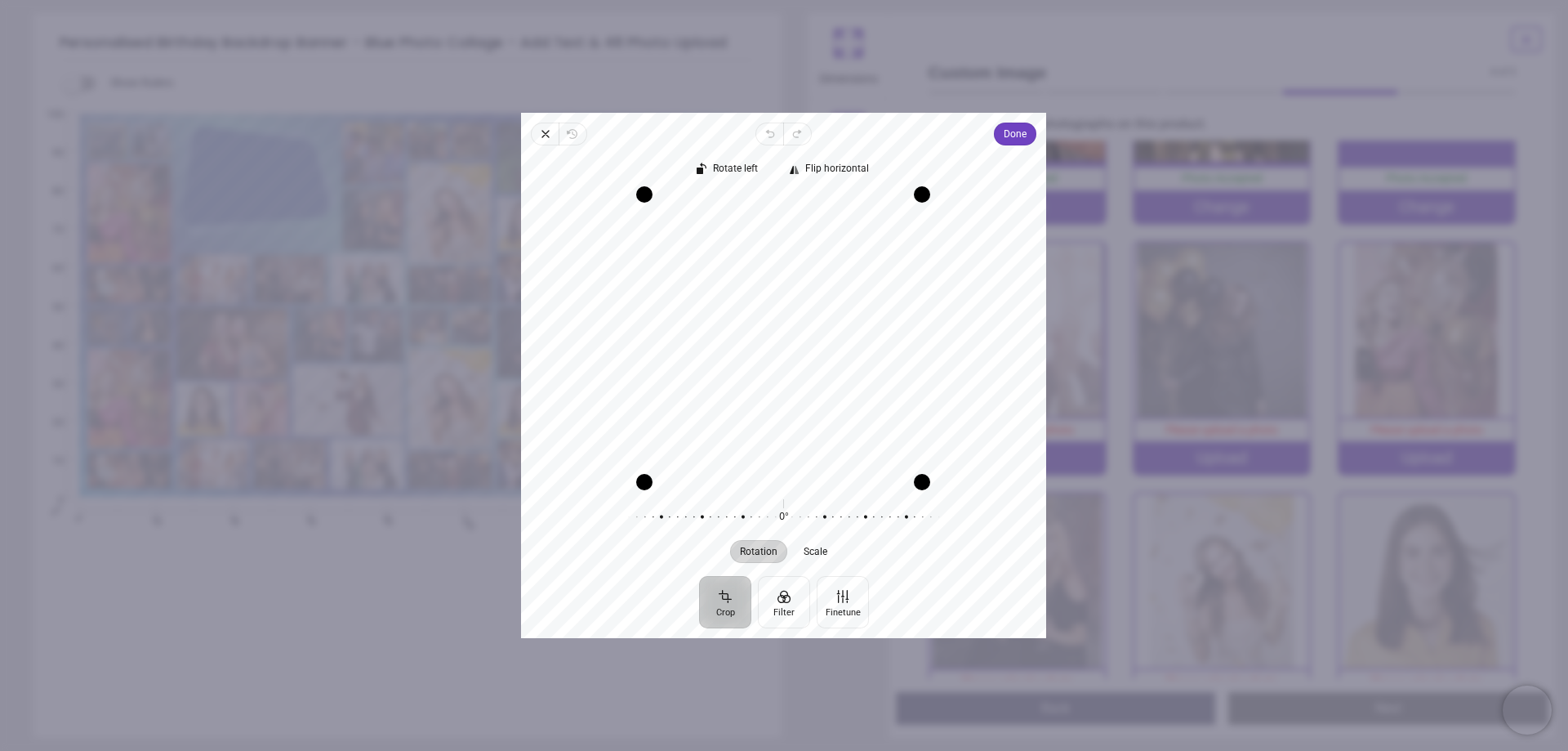
click at [538, 131] on span "Close" at bounding box center [544, 134] width 28 height 23
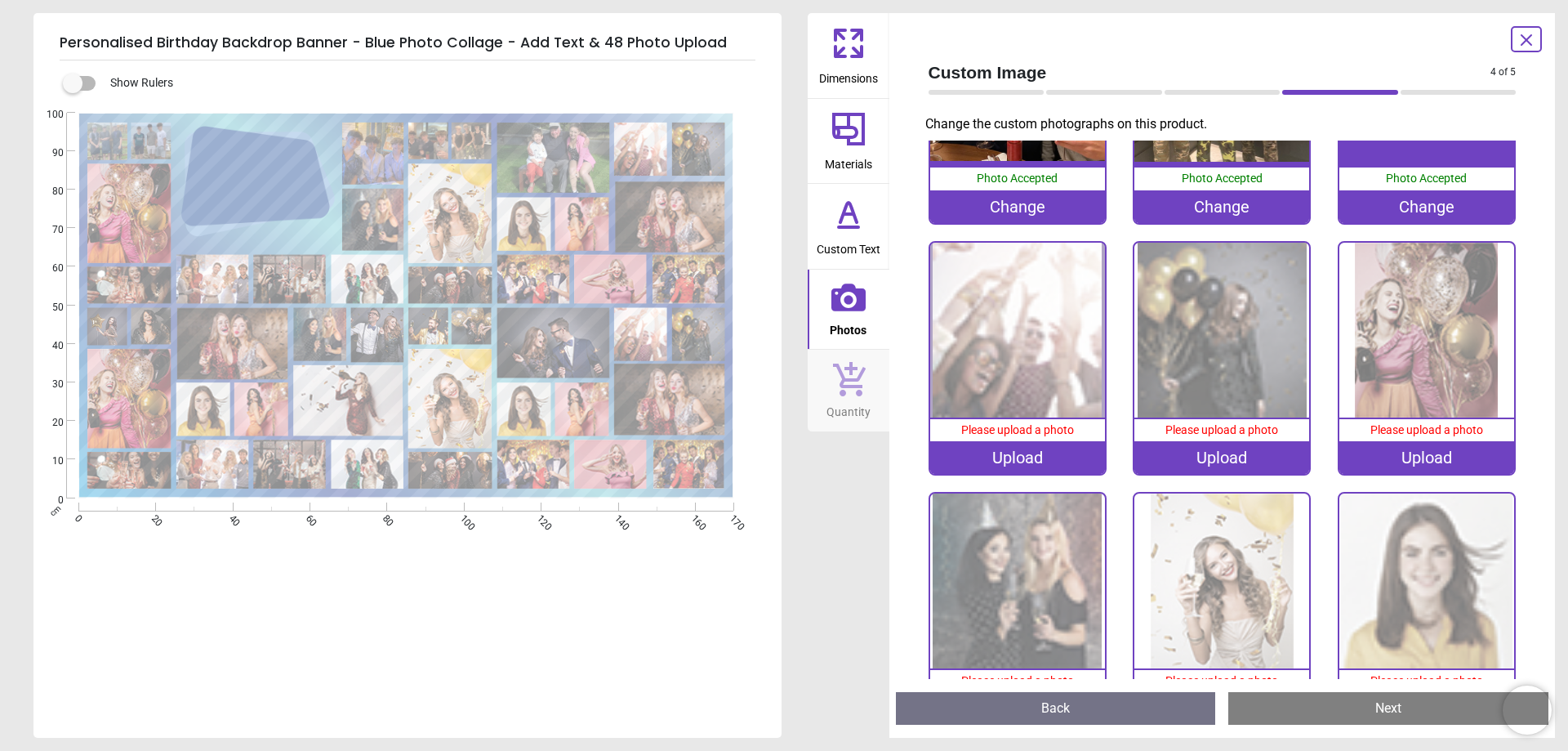
click at [1056, 456] on div "Upload" at bounding box center [1018, 457] width 175 height 32
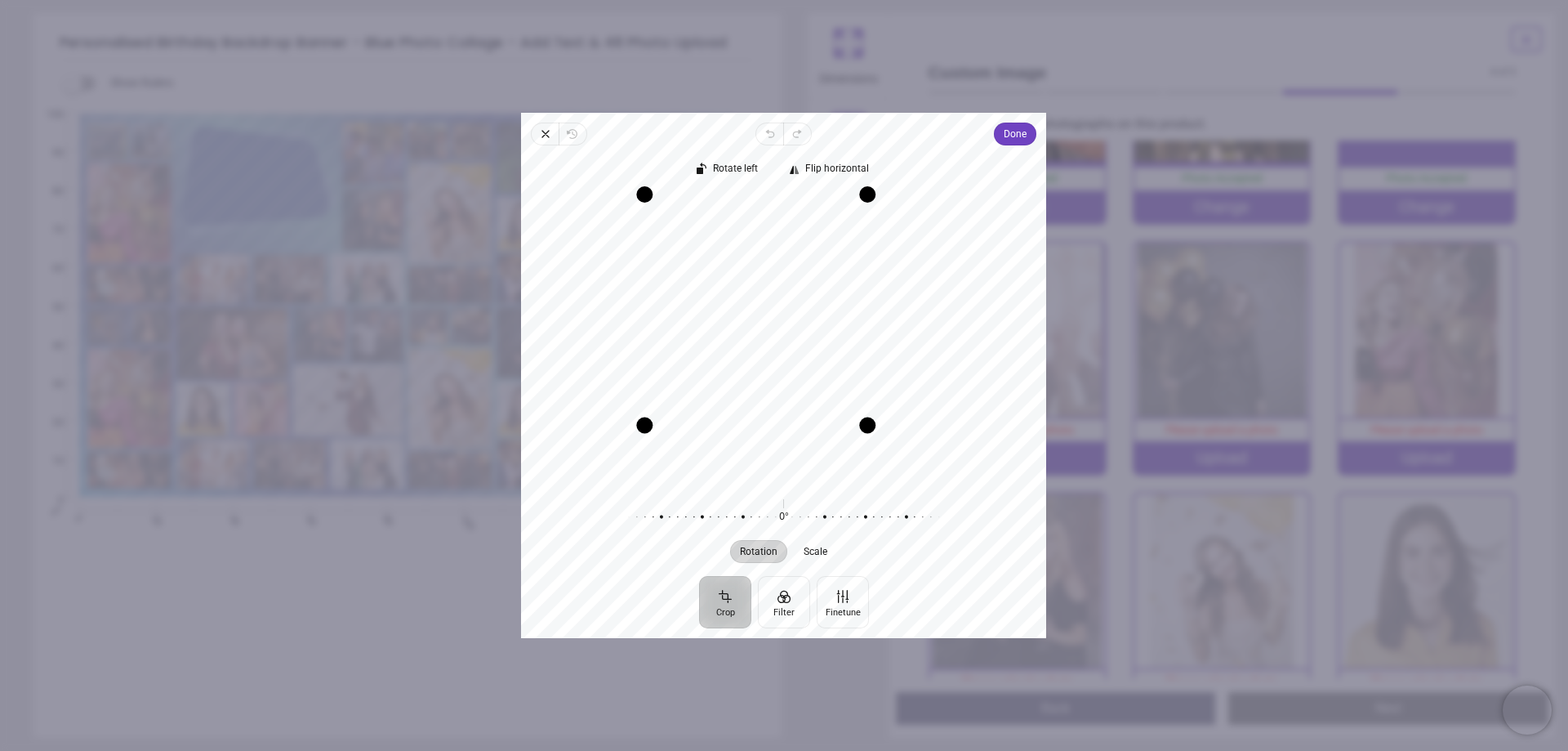
drag, startPoint x: 916, startPoint y: 476, endPoint x: 829, endPoint y: 446, distance: 92.0
click at [829, 446] on div "Recenter" at bounding box center [784, 337] width 499 height 288
drag, startPoint x: 648, startPoint y: 423, endPoint x: 748, endPoint y: 450, distance: 103.6
click at [748, 450] on div "Recenter" at bounding box center [784, 337] width 499 height 288
drag, startPoint x: 669, startPoint y: 192, endPoint x: 718, endPoint y: 222, distance: 57.5
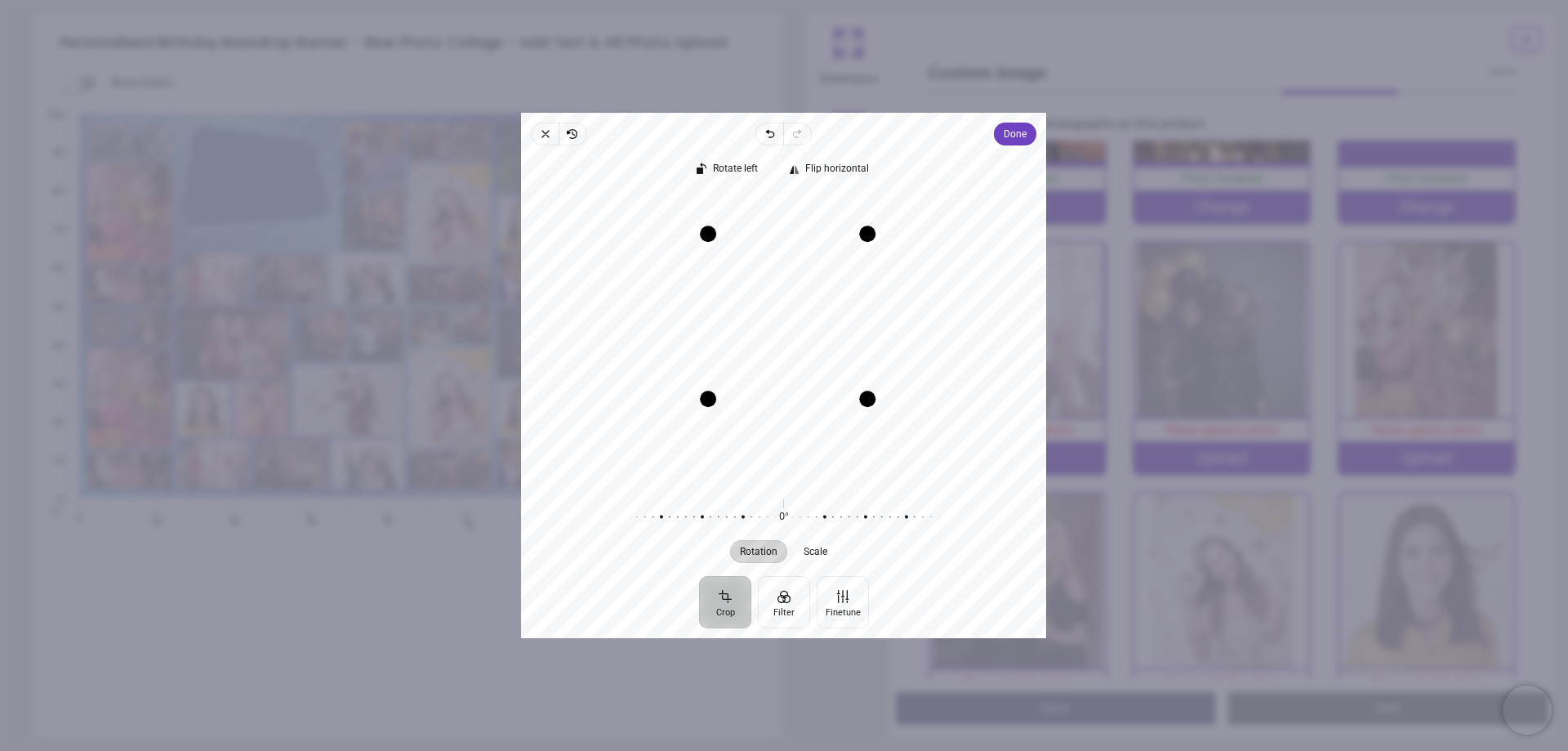
click at [716, 225] on div "Drag corner tl" at bounding box center [707, 233] width 17 height 17
click at [1014, 136] on span "Done" at bounding box center [1015, 134] width 23 height 20
